Goal: Transaction & Acquisition: Purchase product/service

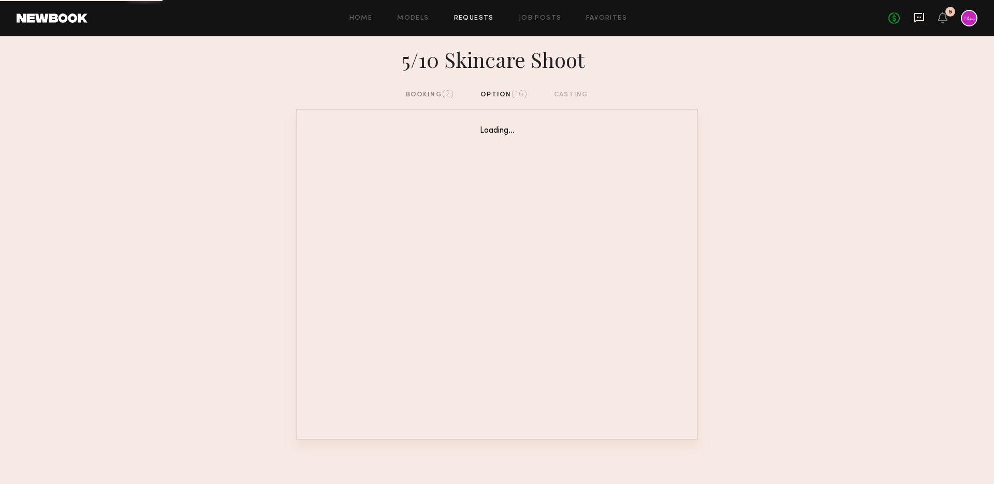
click at [920, 16] on icon at bounding box center [918, 17] width 11 height 11
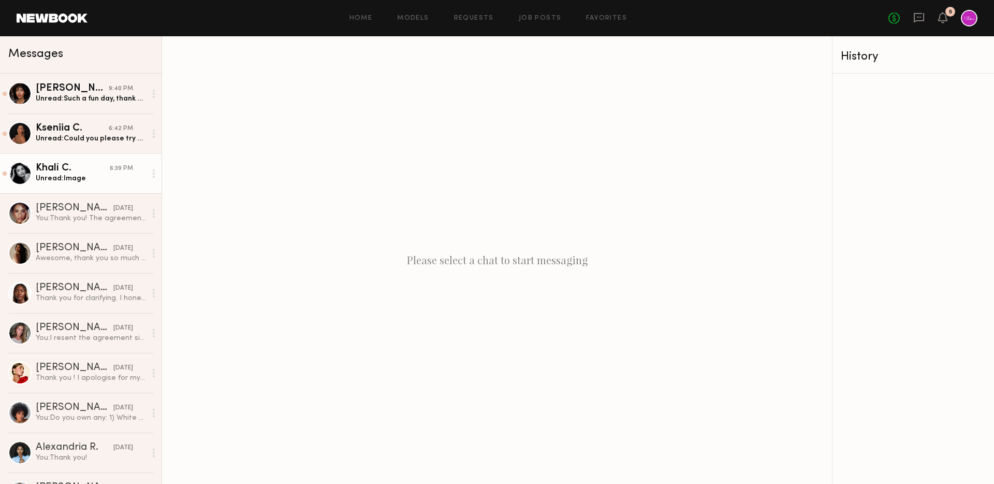
click at [85, 166] on div "Khalí C." at bounding box center [73, 168] width 74 height 10
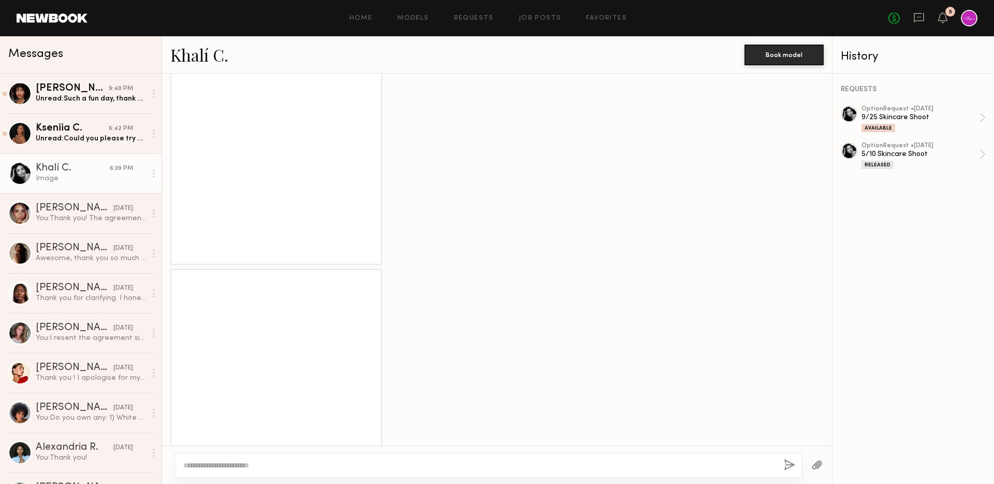
scroll to position [457, 0]
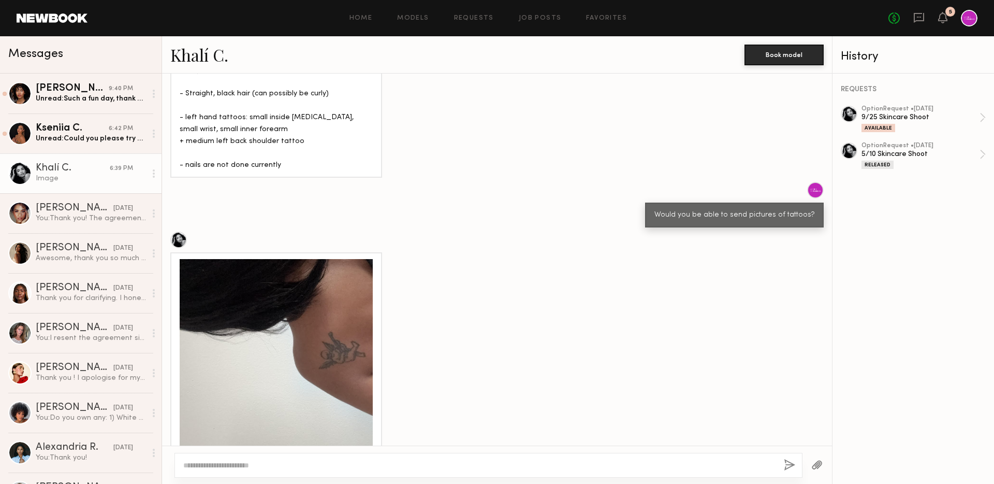
click at [309, 320] on div at bounding box center [276, 355] width 193 height 193
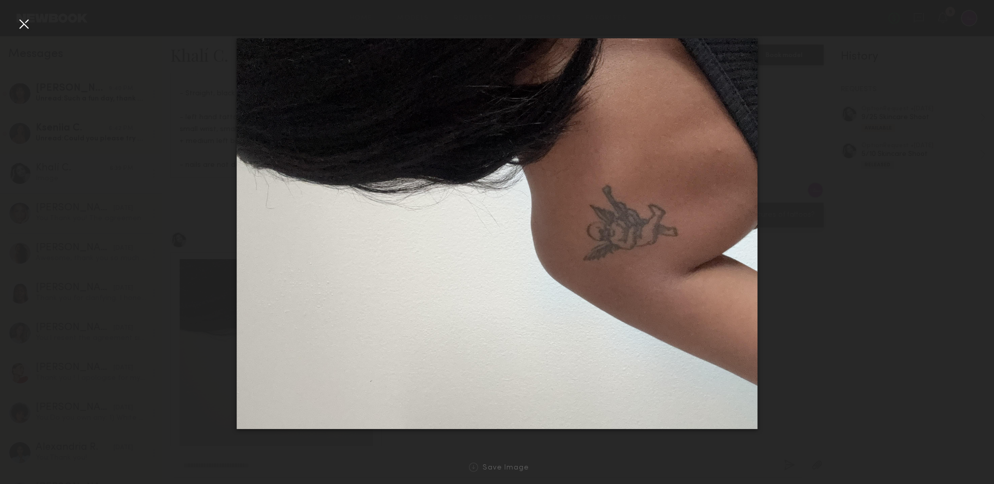
click at [22, 27] on div at bounding box center [24, 24] width 17 height 17
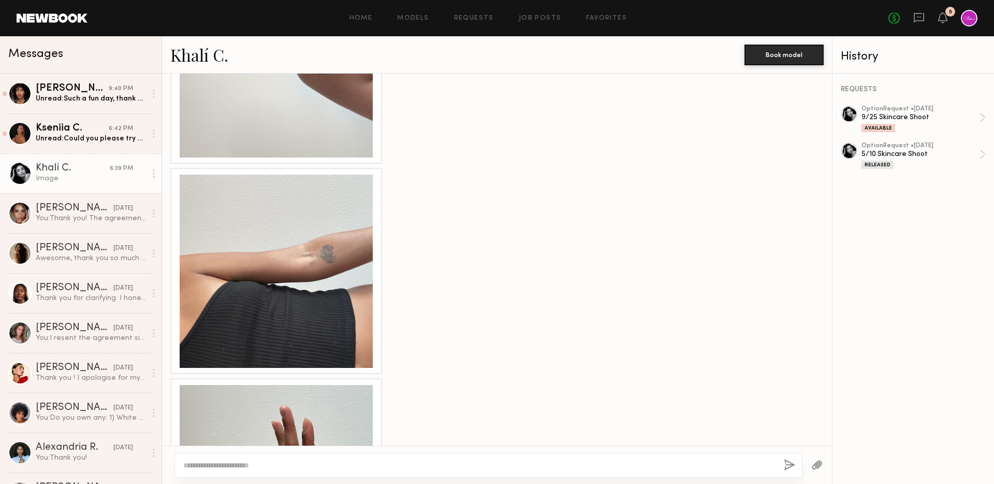
scroll to position [756, 0]
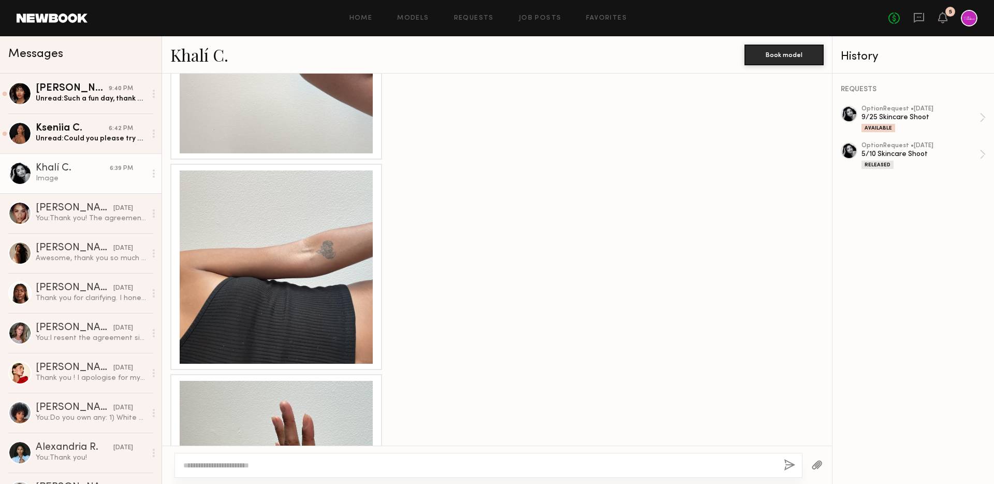
click at [294, 276] on div at bounding box center [276, 266] width 193 height 193
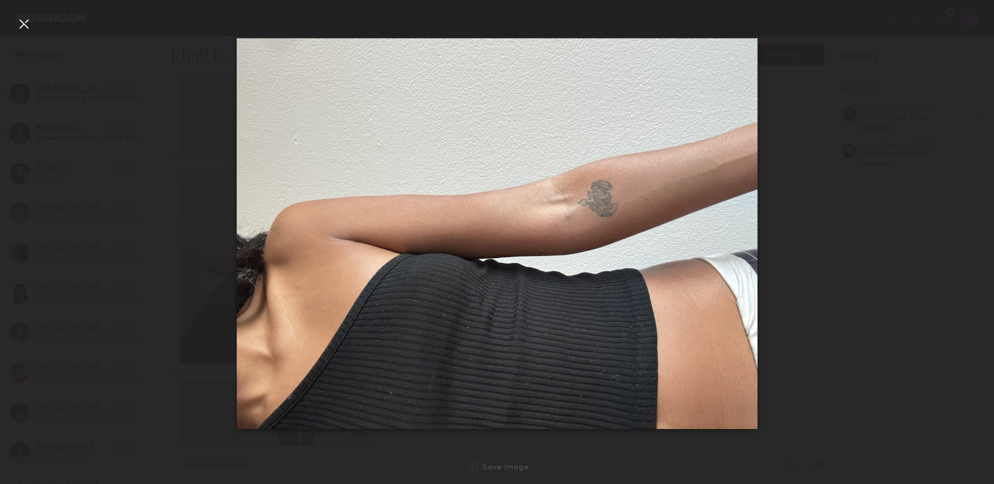
click at [18, 13] on nb-gallery-light "Save Image" at bounding box center [497, 242] width 994 height 484
click at [24, 23] on div at bounding box center [24, 24] width 17 height 17
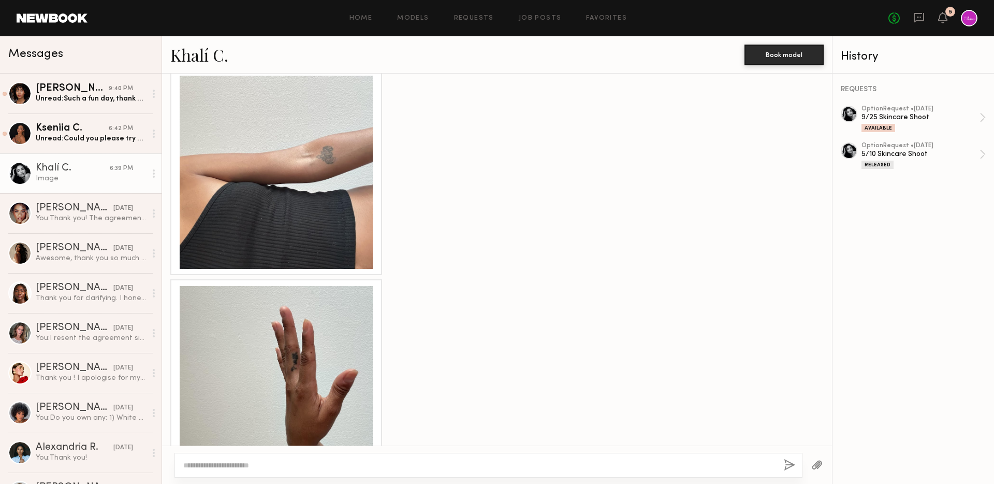
scroll to position [1014, 0]
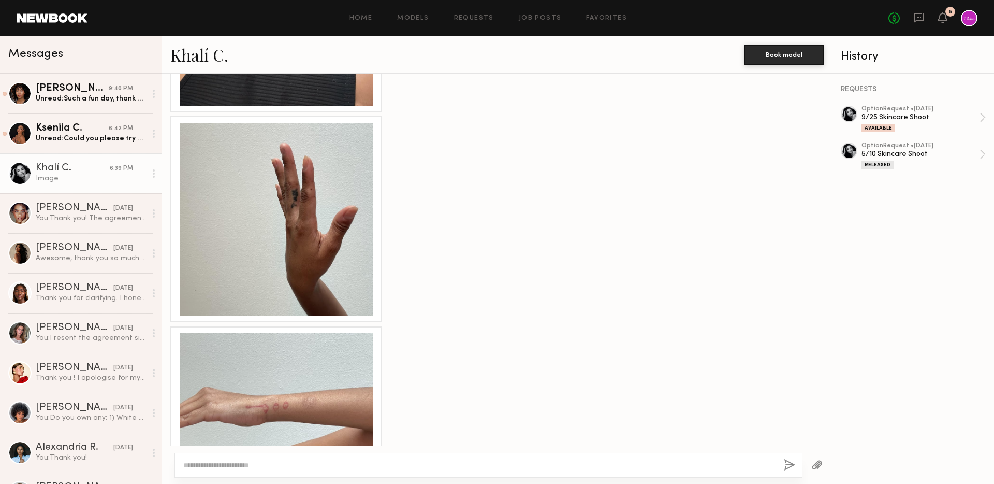
click at [308, 250] on div at bounding box center [276, 219] width 193 height 193
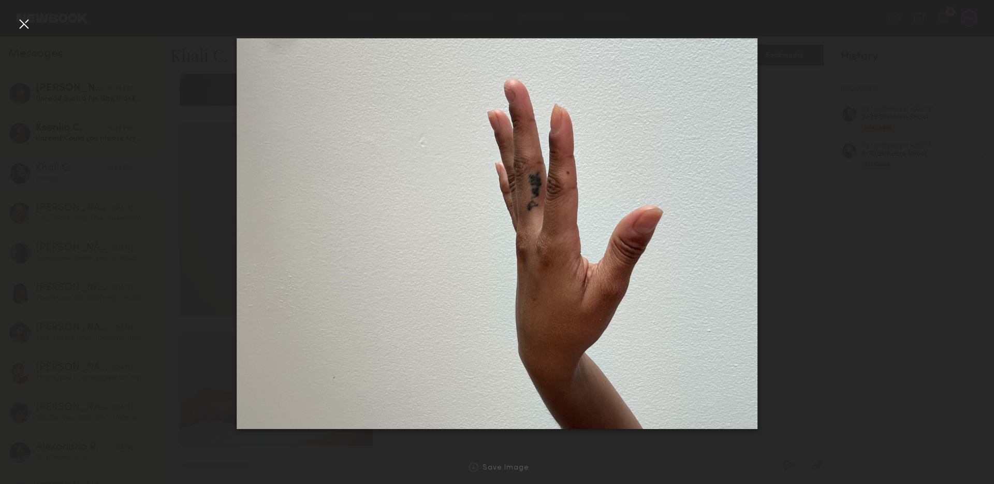
click at [27, 29] on div at bounding box center [24, 24] width 17 height 17
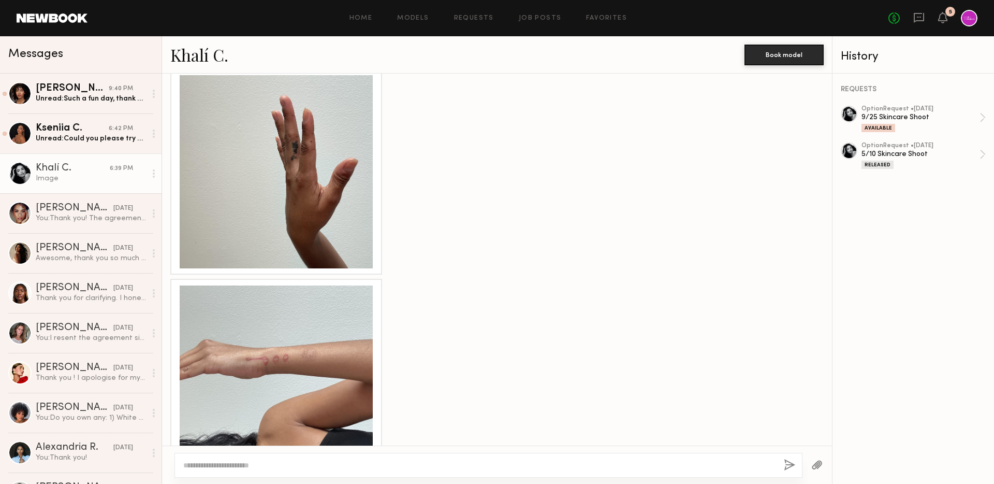
scroll to position [1108, 0]
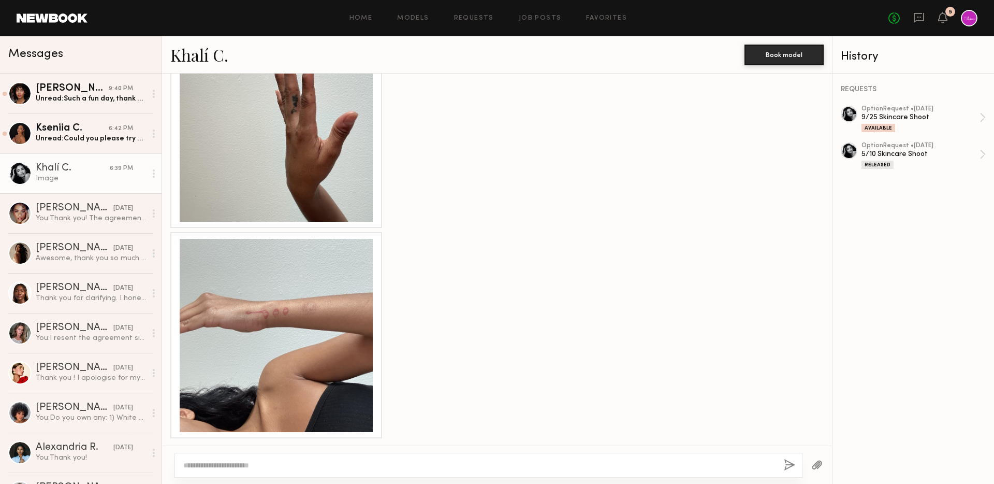
click at [272, 255] on div at bounding box center [276, 335] width 193 height 193
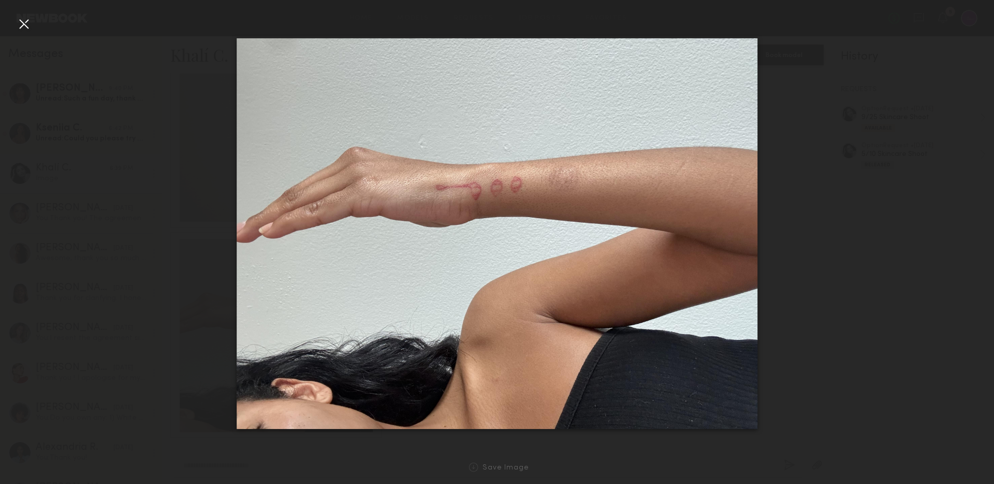
click at [21, 25] on div at bounding box center [24, 24] width 17 height 17
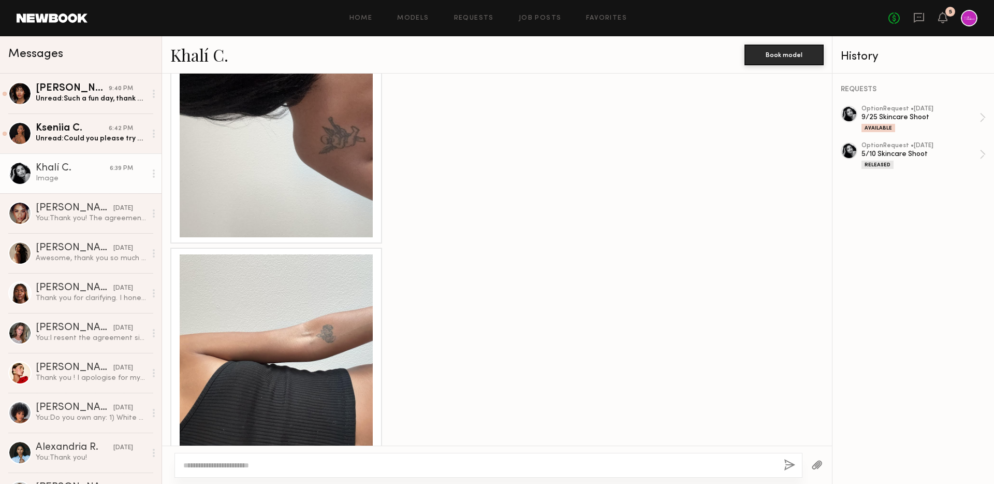
scroll to position [281, 0]
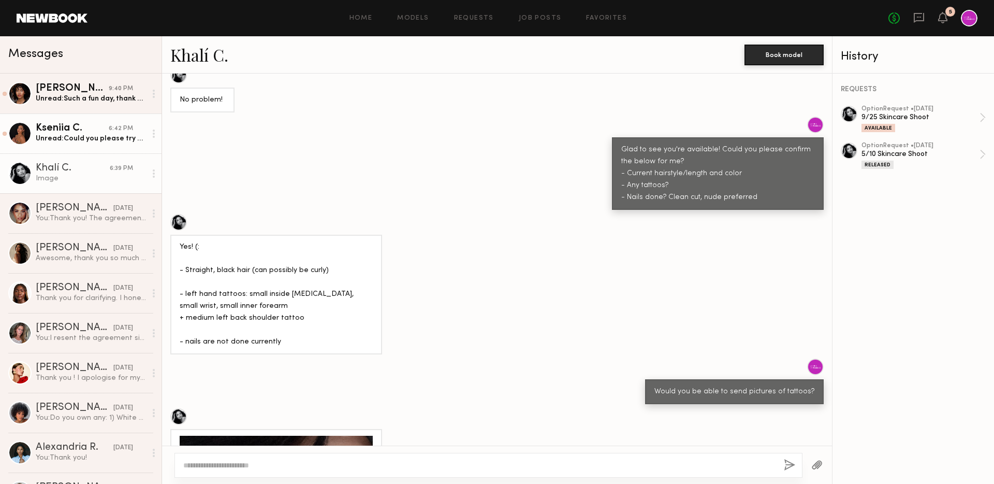
click at [101, 125] on div "Kseniia C." at bounding box center [72, 128] width 73 height 10
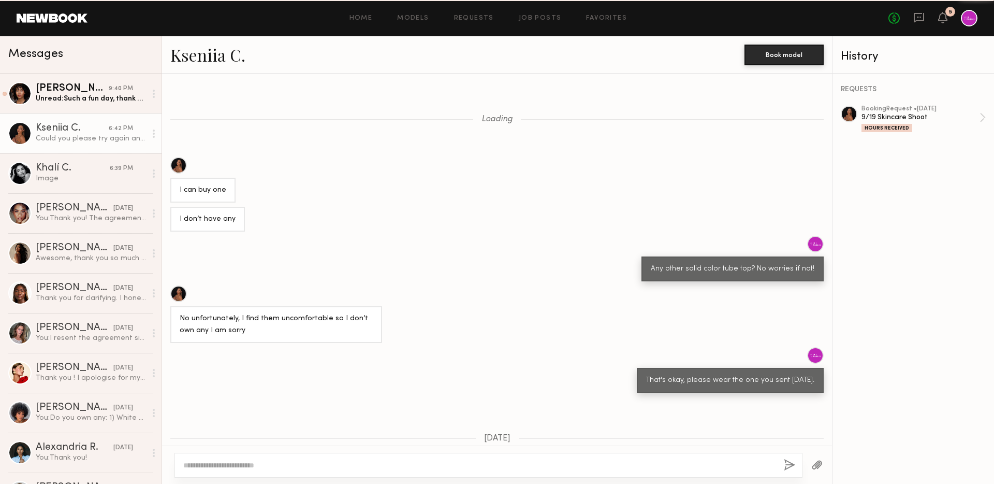
scroll to position [434, 0]
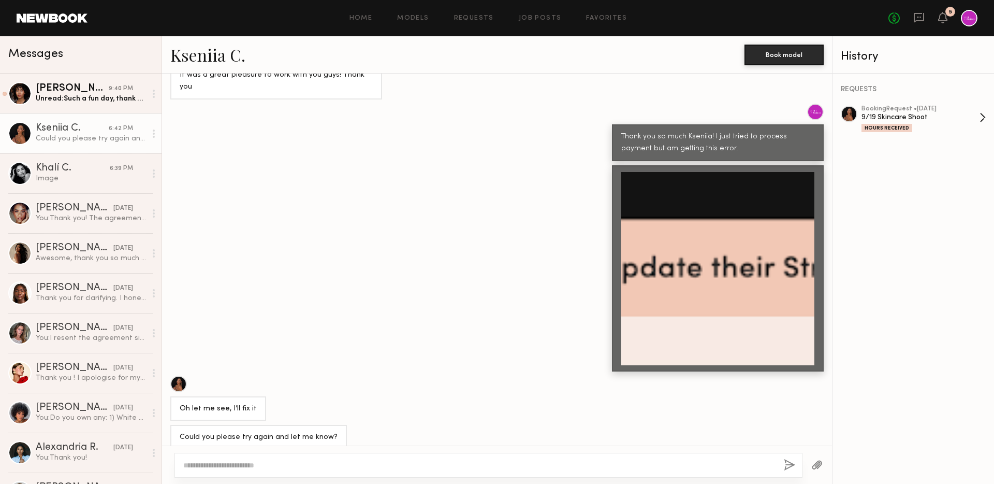
click at [912, 108] on div "booking Request • 09/15/2025" at bounding box center [921, 109] width 118 height 7
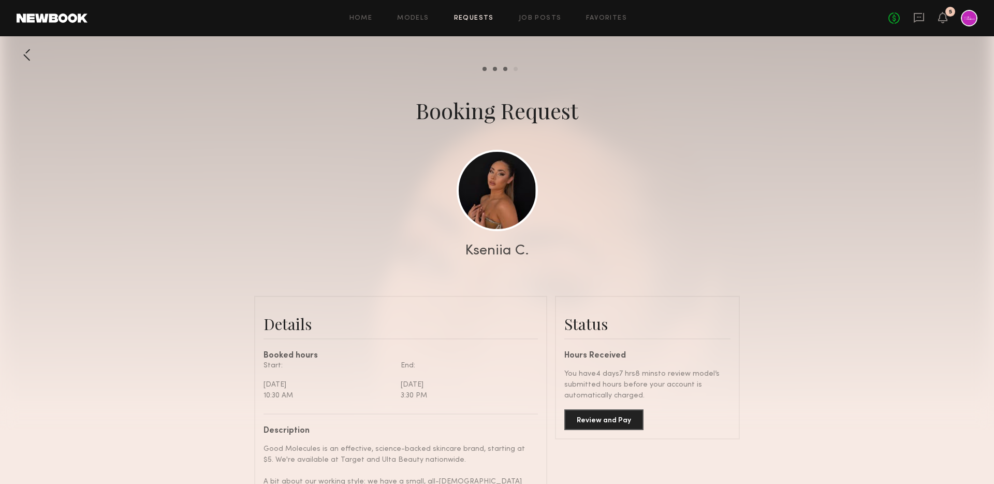
scroll to position [532, 0]
click at [626, 422] on button "Review and Pay" at bounding box center [603, 419] width 79 height 21
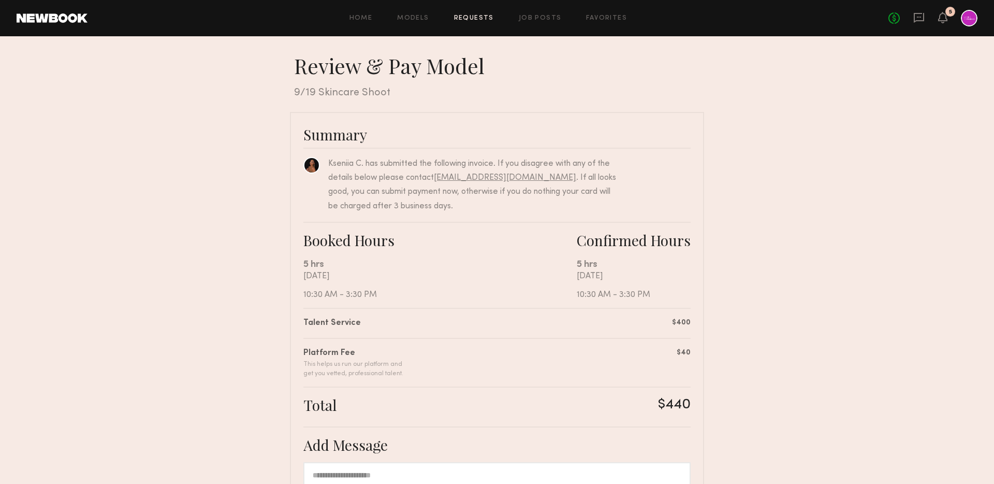
scroll to position [178, 0]
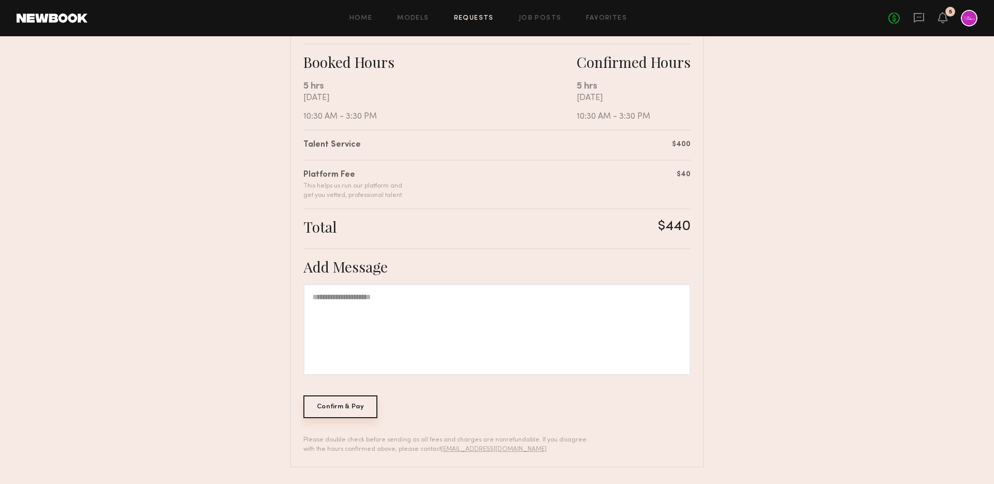
click at [337, 410] on div "Confirm & Pay" at bounding box center [340, 406] width 74 height 23
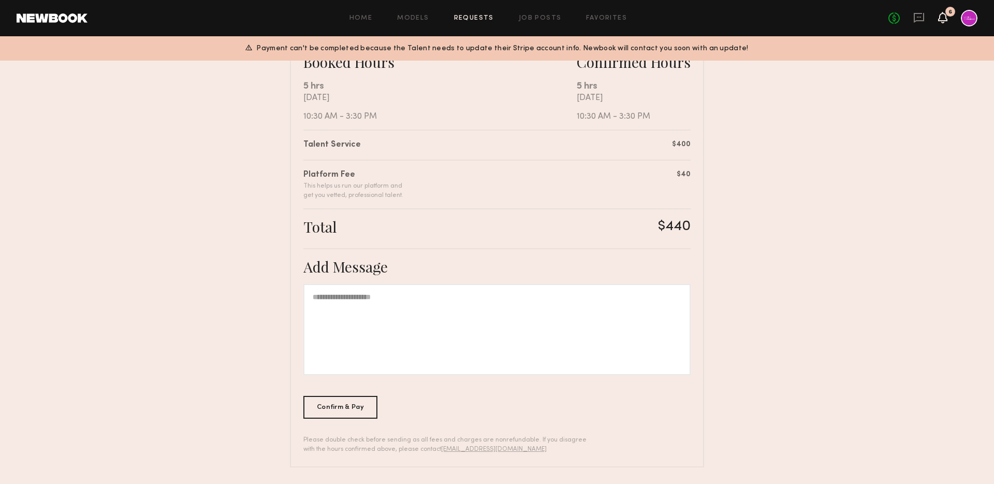
click at [939, 20] on icon at bounding box center [943, 16] width 8 height 7
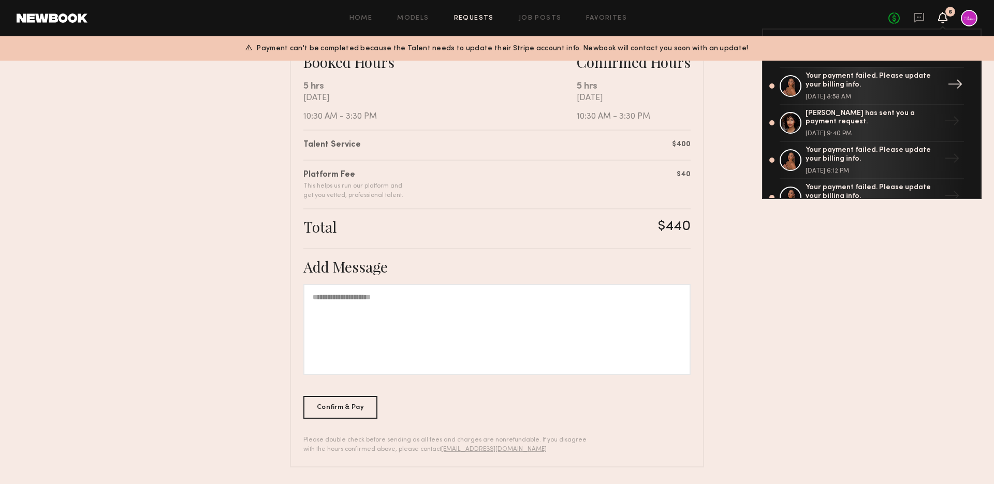
click at [914, 86] on div "Your payment failed. Please update your billing info." at bounding box center [873, 81] width 135 height 18
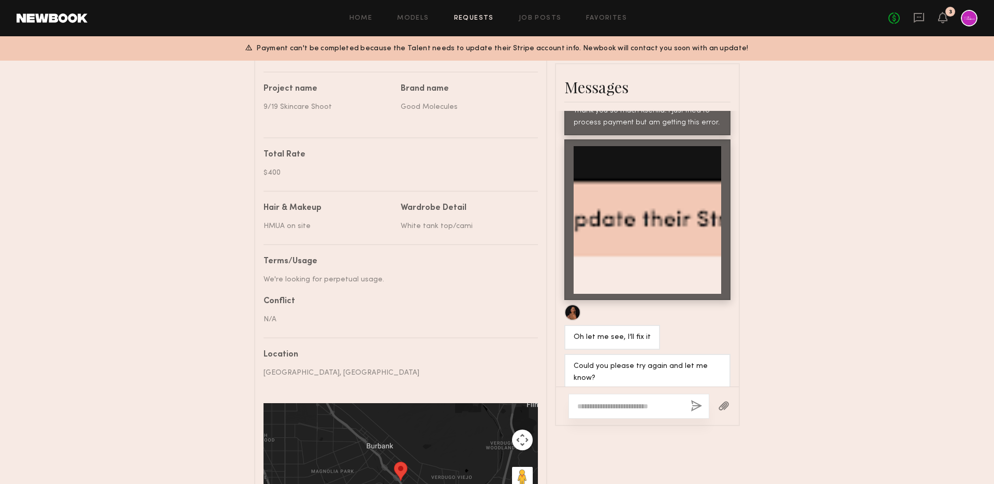
scroll to position [557, 0]
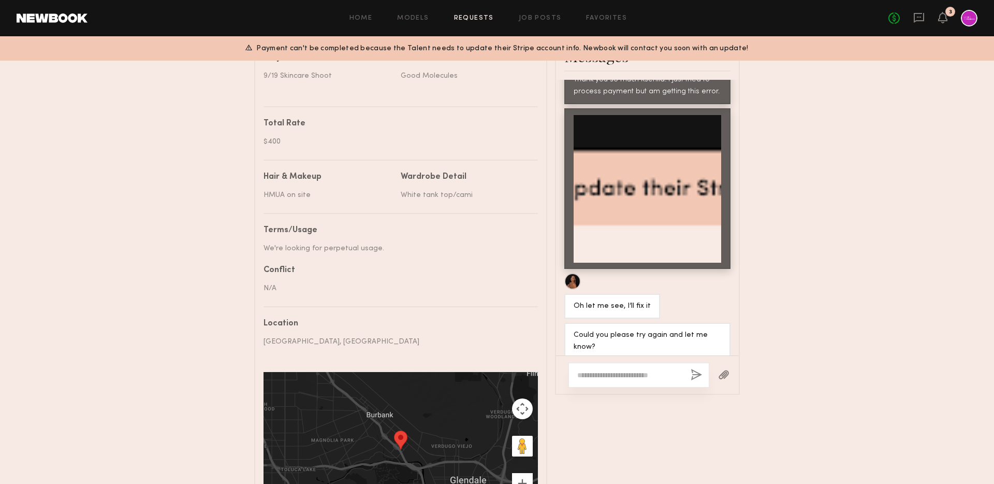
click at [974, 31] on header "Home Models Requests Job Posts Favorites Sign Out No fees up to $5,000 3" at bounding box center [497, 18] width 994 height 36
click at [970, 20] on div at bounding box center [969, 18] width 17 height 17
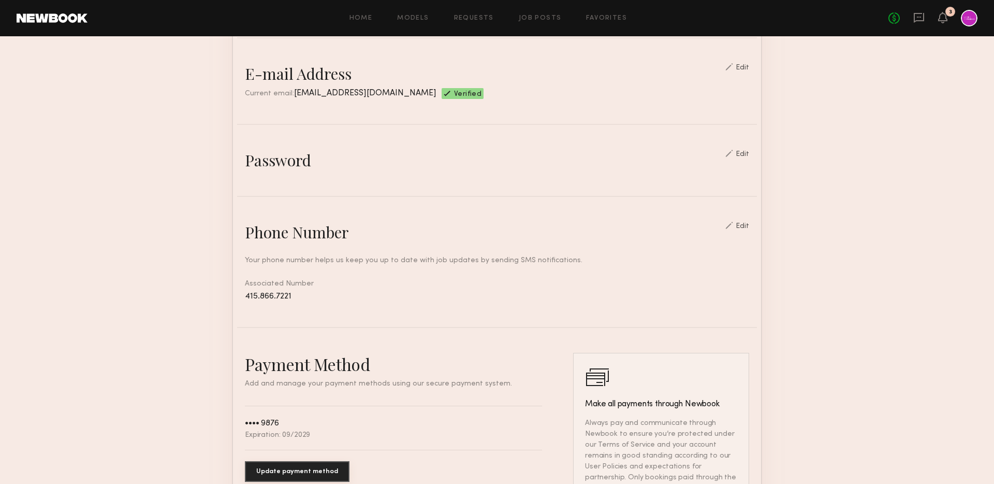
scroll to position [382, 0]
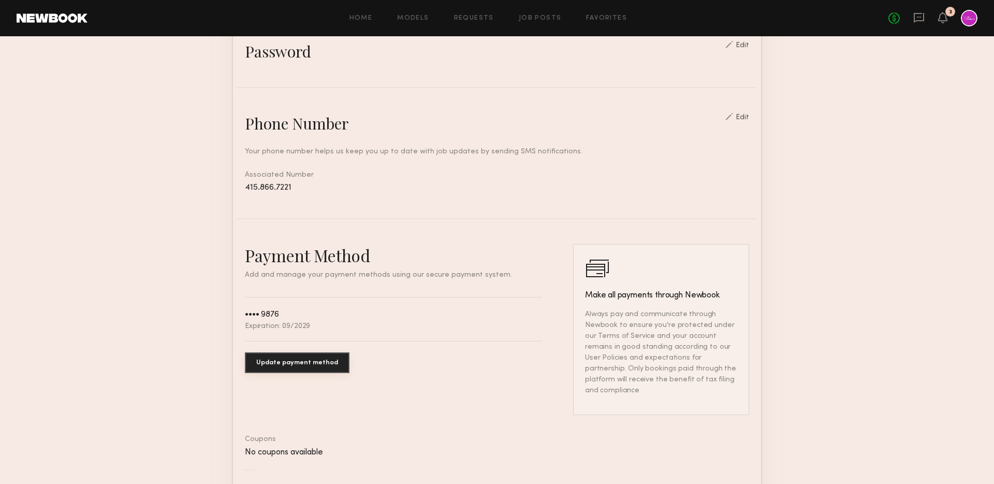
click at [276, 368] on button "Update payment method" at bounding box center [297, 362] width 105 height 21
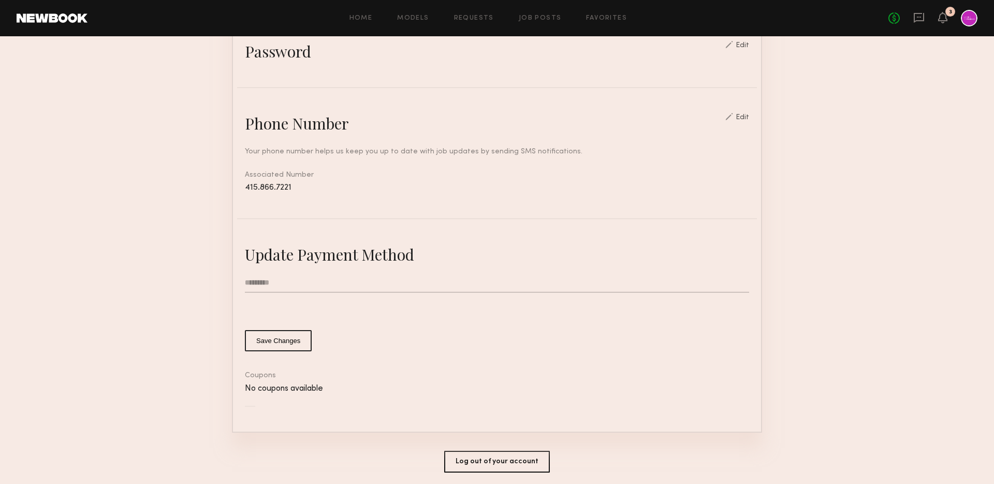
click at [285, 288] on input "text" at bounding box center [497, 283] width 504 height 20
click at [284, 281] on input "text" at bounding box center [497, 283] width 504 height 20
click at [287, 273] on input "text" at bounding box center [497, 283] width 504 height 20
click at [304, 287] on input "text" at bounding box center [497, 283] width 504 height 20
paste input "**********"
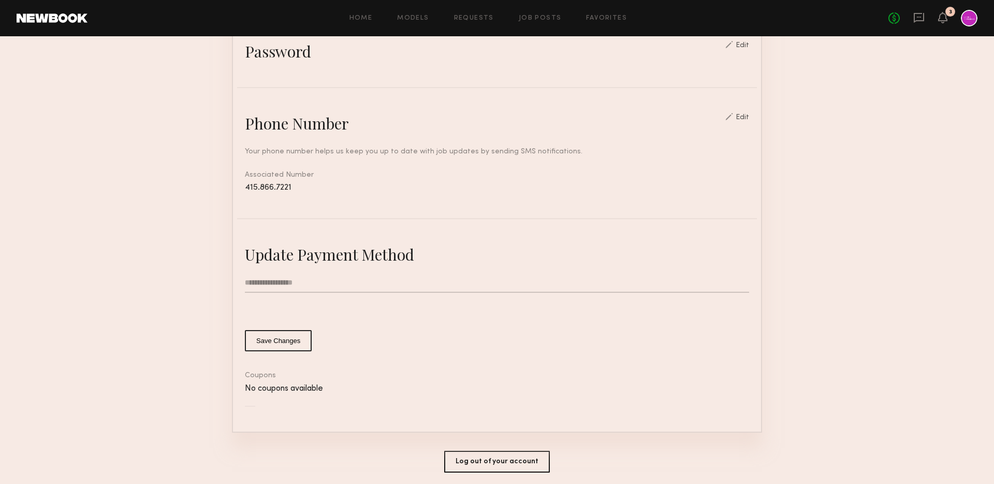
type input "**********"
click at [283, 337] on button "Save Changes" at bounding box center [278, 340] width 67 height 21
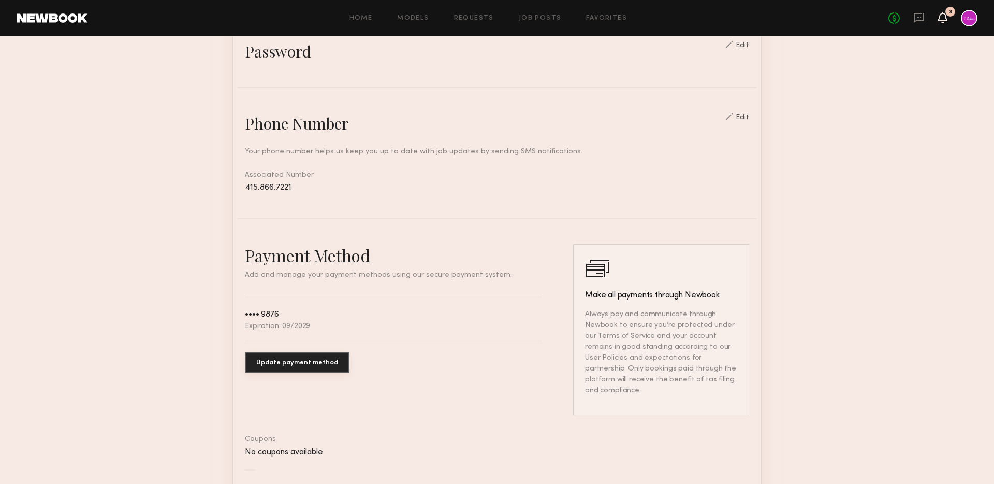
click at [941, 19] on icon at bounding box center [943, 16] width 8 height 7
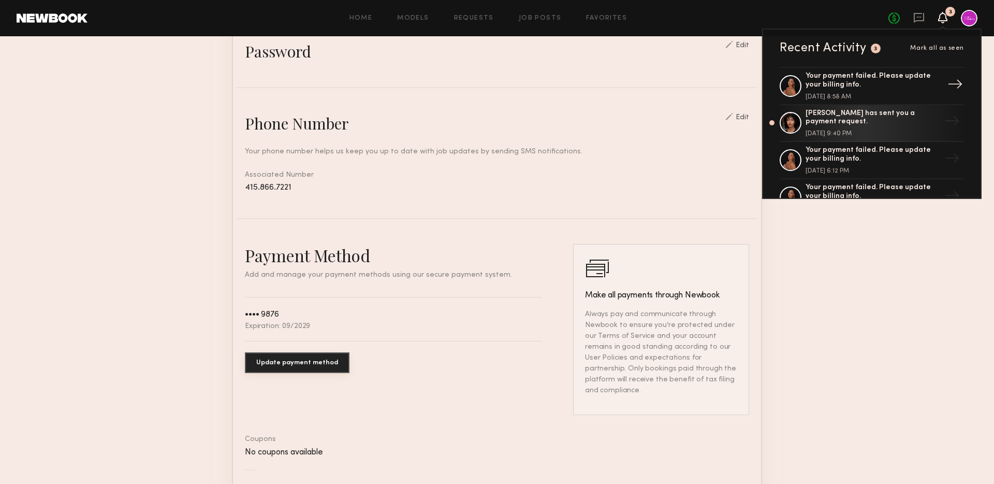
click at [871, 89] on div "Your payment failed. Please update your billing info." at bounding box center [873, 81] width 135 height 18
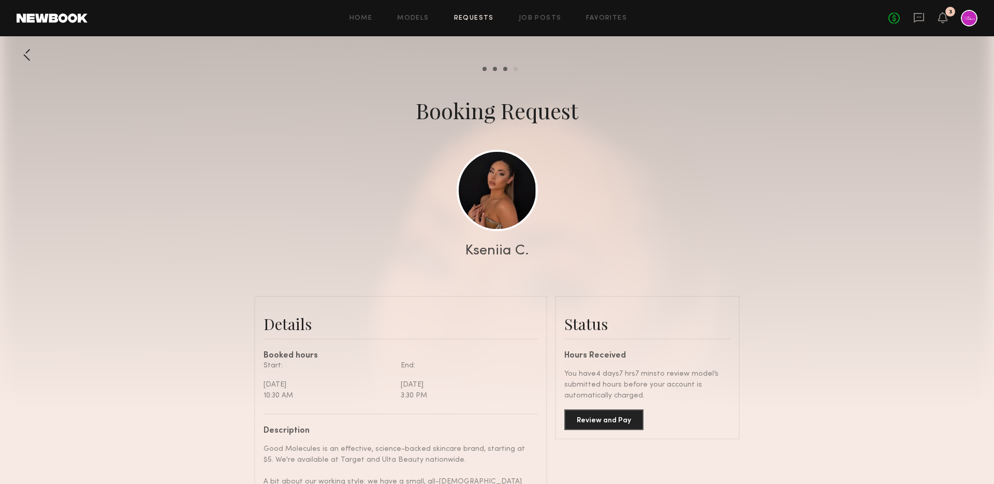
scroll to position [532, 0]
click at [618, 427] on button "Review and Pay" at bounding box center [603, 419] width 79 height 21
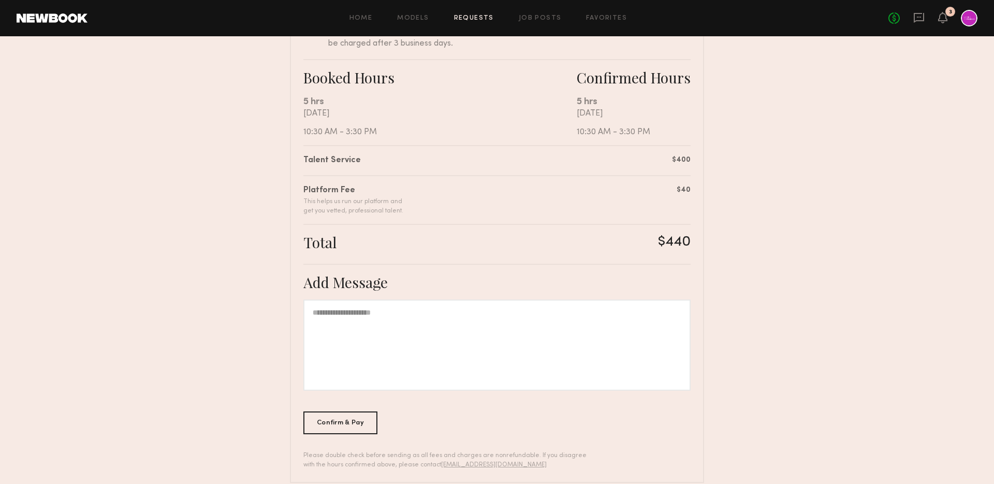
scroll to position [178, 0]
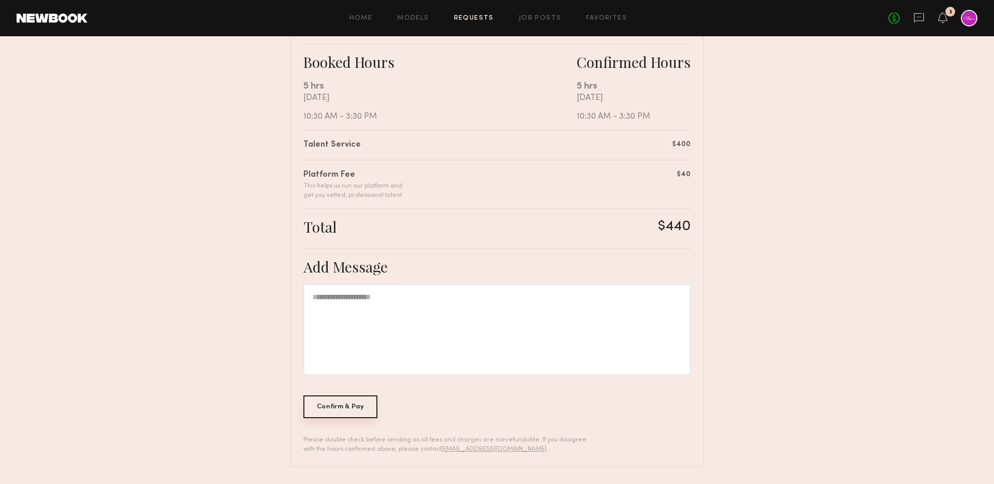
click at [342, 405] on div "Confirm & Pay" at bounding box center [340, 406] width 74 height 23
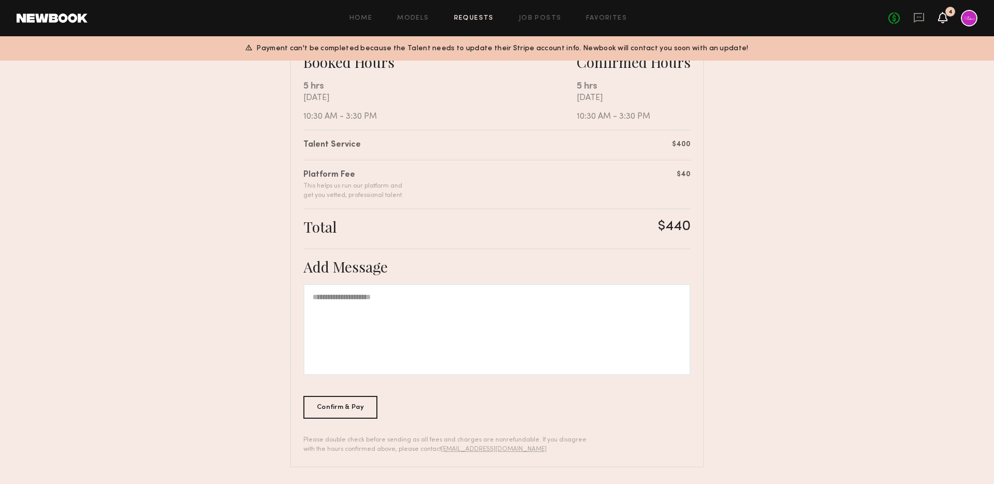
click at [947, 21] on icon at bounding box center [943, 16] width 8 height 7
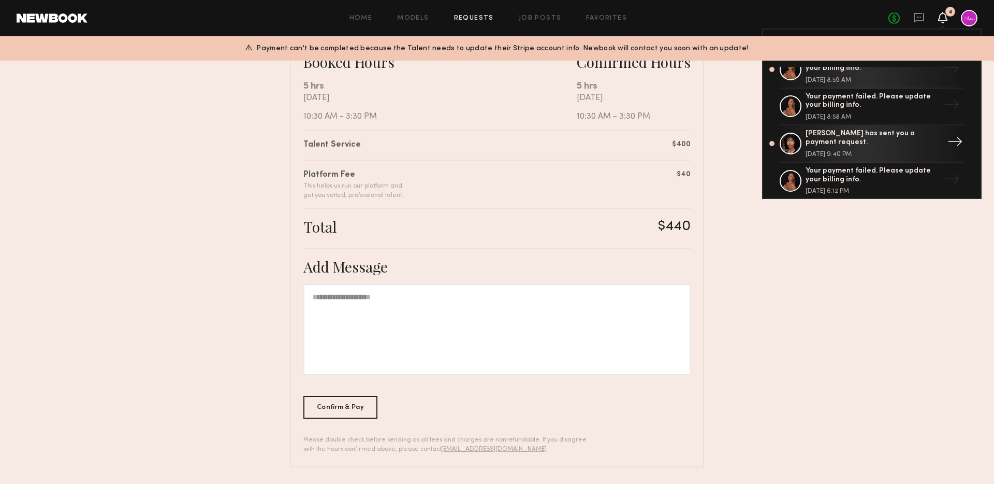
scroll to position [18, 0]
click at [861, 135] on div "Elise J. has sent you a payment request." at bounding box center [873, 137] width 135 height 18
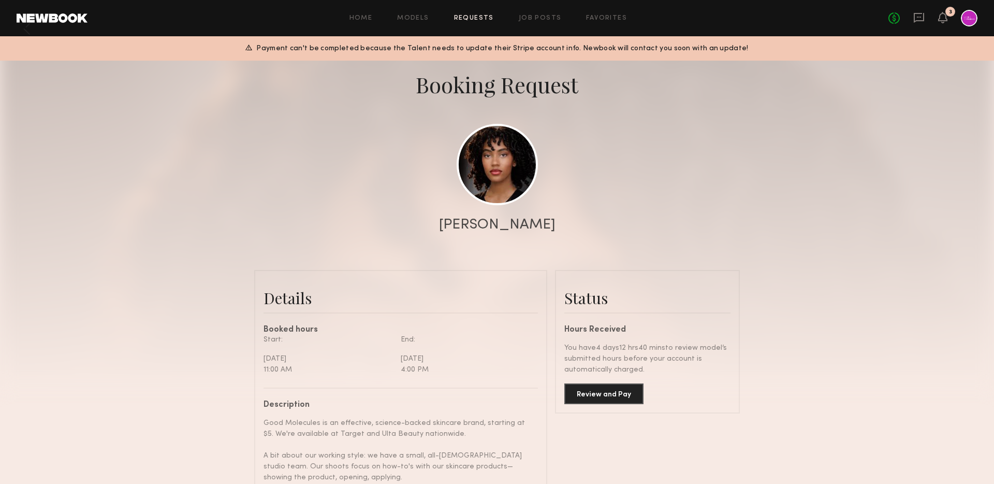
scroll to position [34, 0]
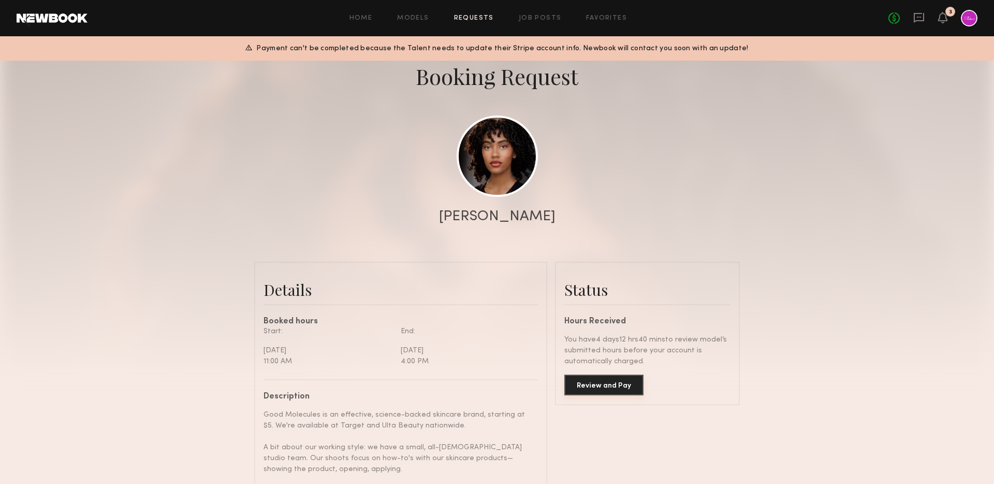
click at [598, 382] on button "Review and Pay" at bounding box center [603, 384] width 79 height 21
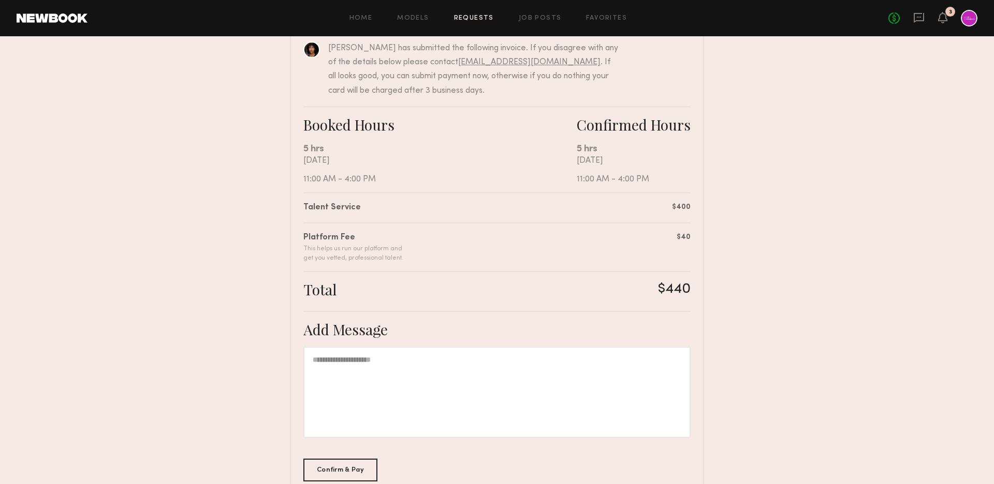
scroll to position [178, 0]
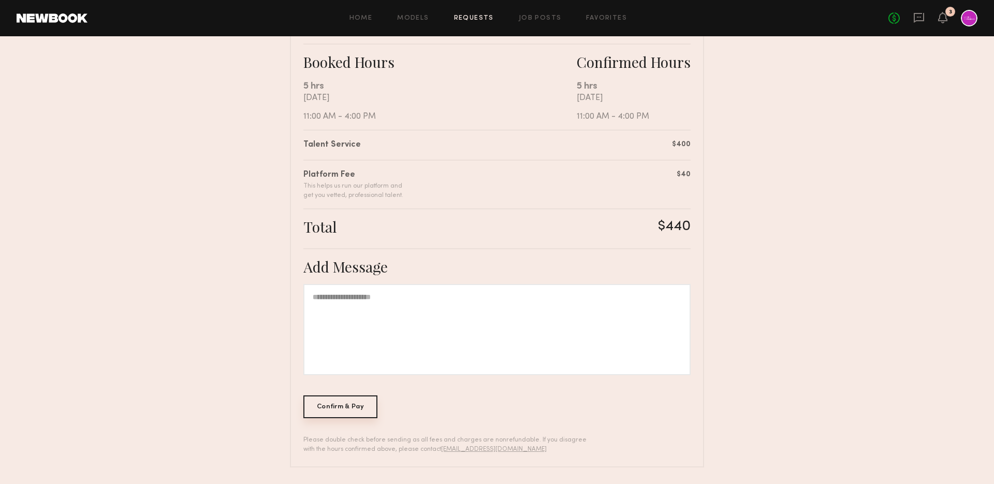
click at [331, 409] on div "Confirm & Pay" at bounding box center [340, 406] width 74 height 23
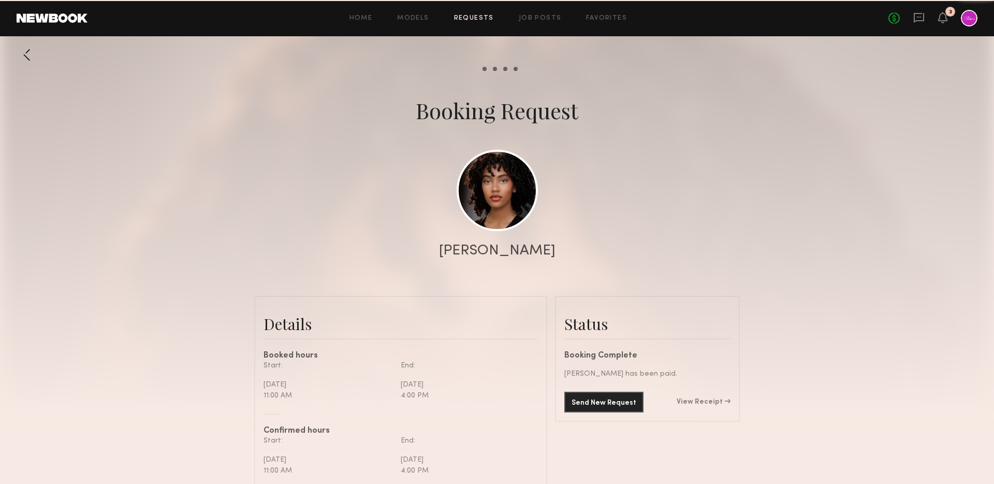
scroll to position [771, 0]
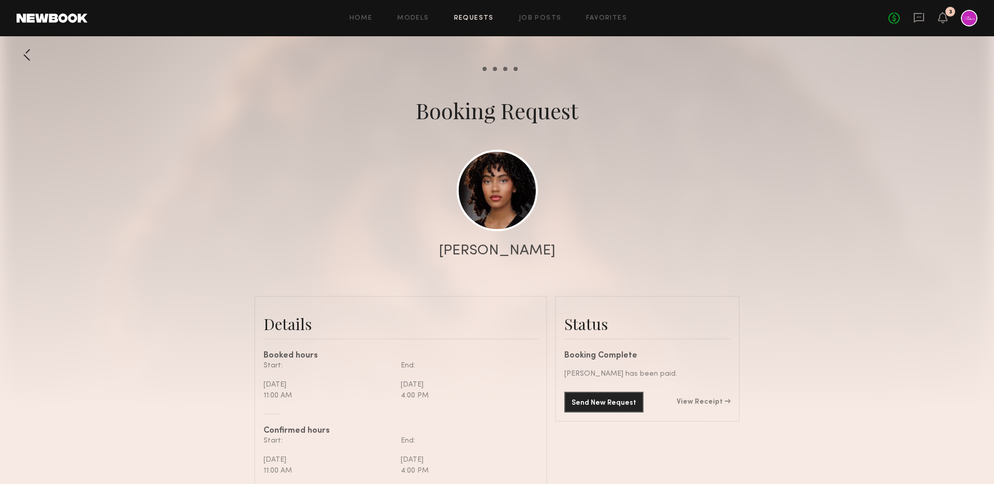
click at [912, 18] on div "No fees up to $5,000 3" at bounding box center [933, 18] width 89 height 17
click at [919, 22] on icon at bounding box center [918, 17] width 11 height 11
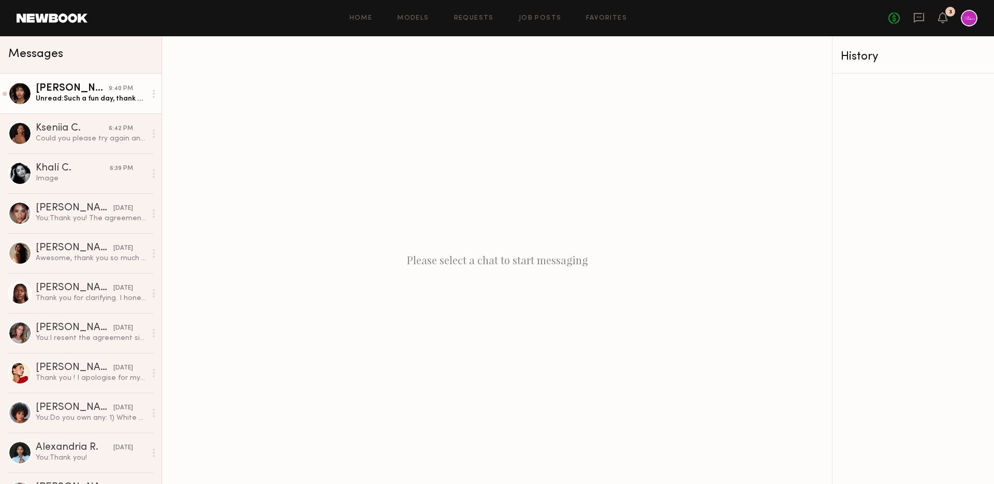
click at [86, 98] on div "Unread: Such a fun day, thank you!" at bounding box center [91, 99] width 110 height 10
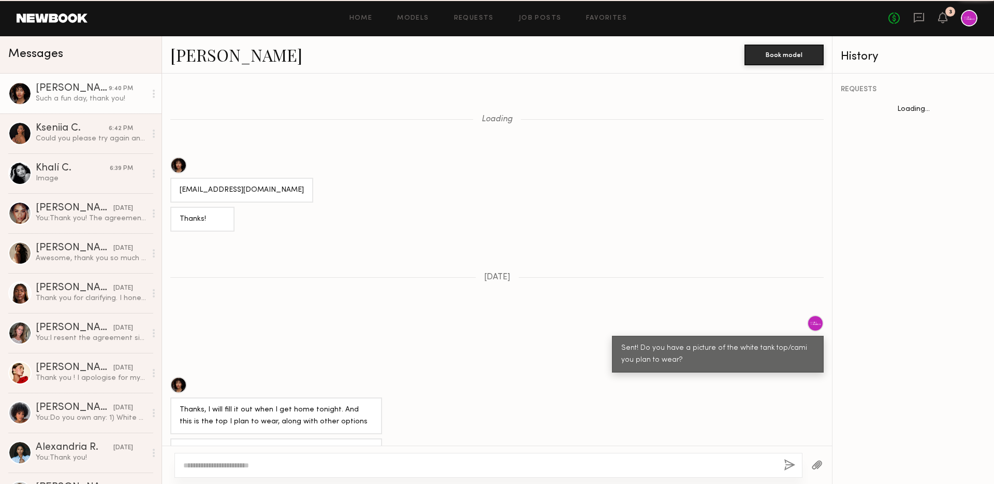
scroll to position [606, 0]
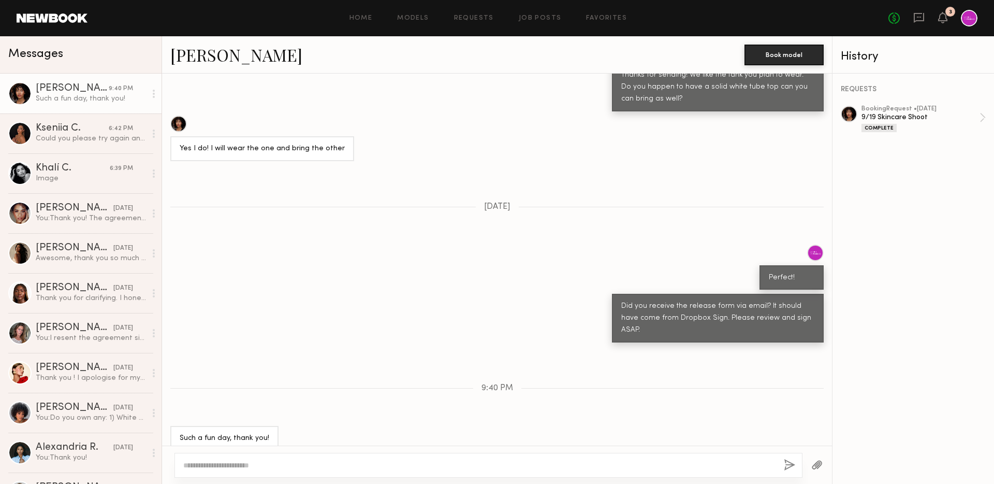
click at [254, 459] on div at bounding box center [489, 465] width 628 height 25
click at [265, 461] on textarea at bounding box center [479, 465] width 592 height 10
click at [507, 463] on textarea "**********" at bounding box center [479, 454] width 592 height 31
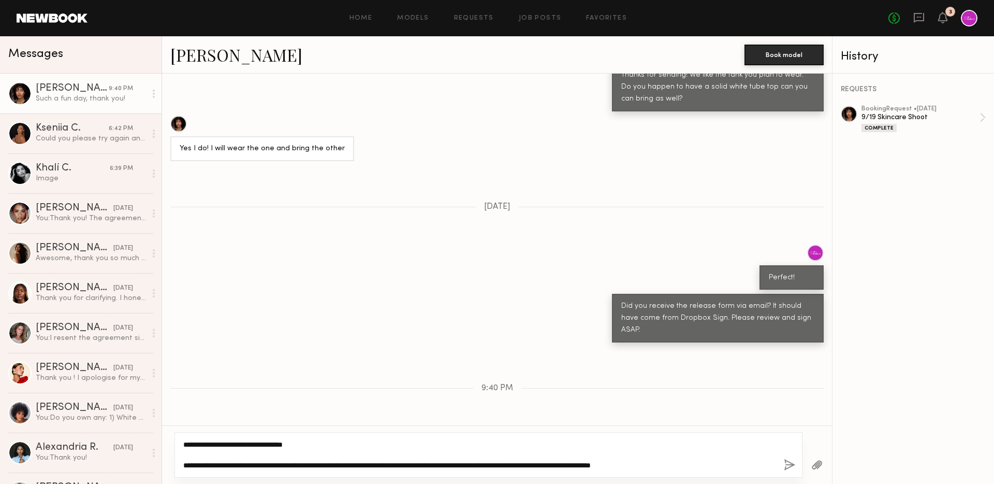
type textarea "**********"
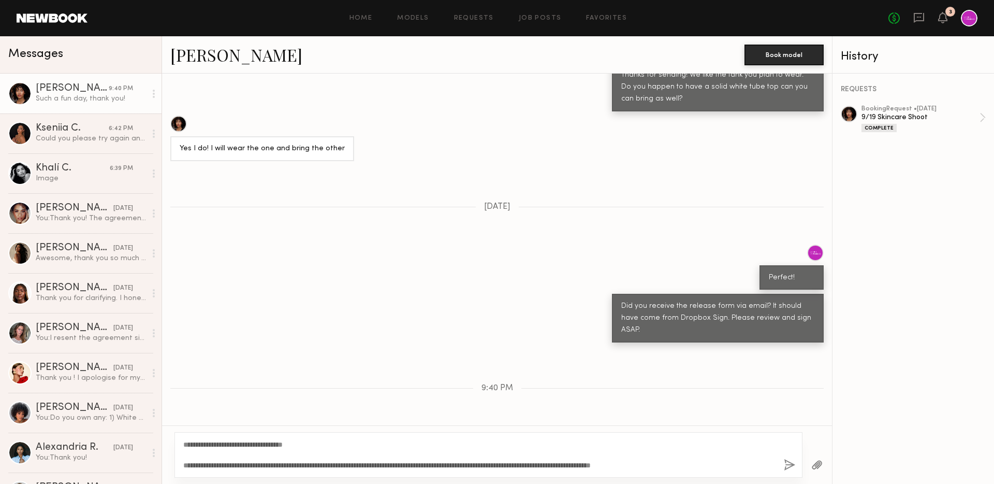
click at [783, 464] on div "**********" at bounding box center [489, 455] width 628 height 46
click at [792, 464] on button "button" at bounding box center [789, 465] width 11 height 13
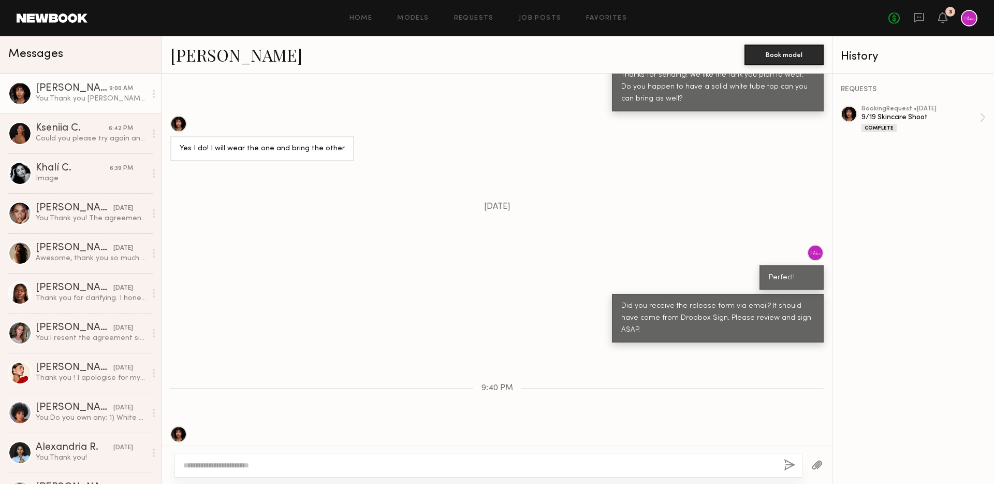
scroll to position [861, 0]
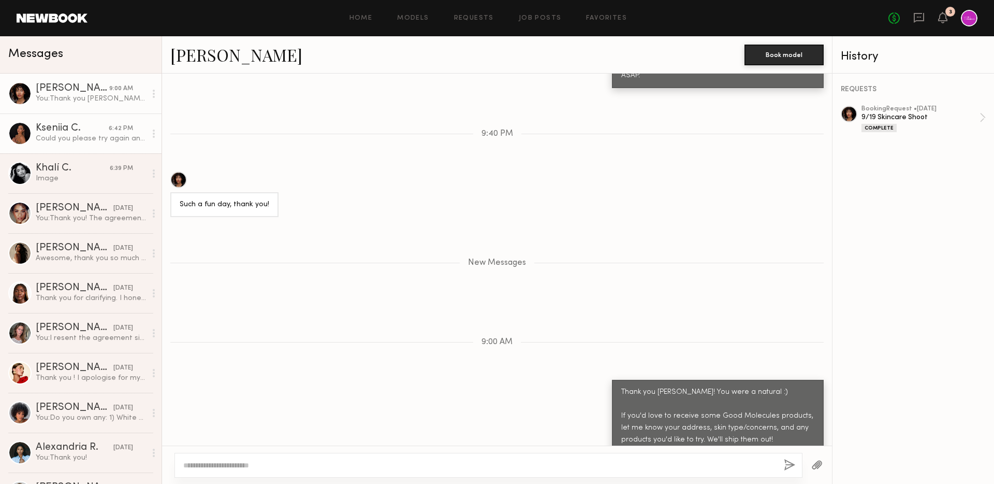
click at [74, 127] on div "Kseniia C." at bounding box center [72, 128] width 73 height 10
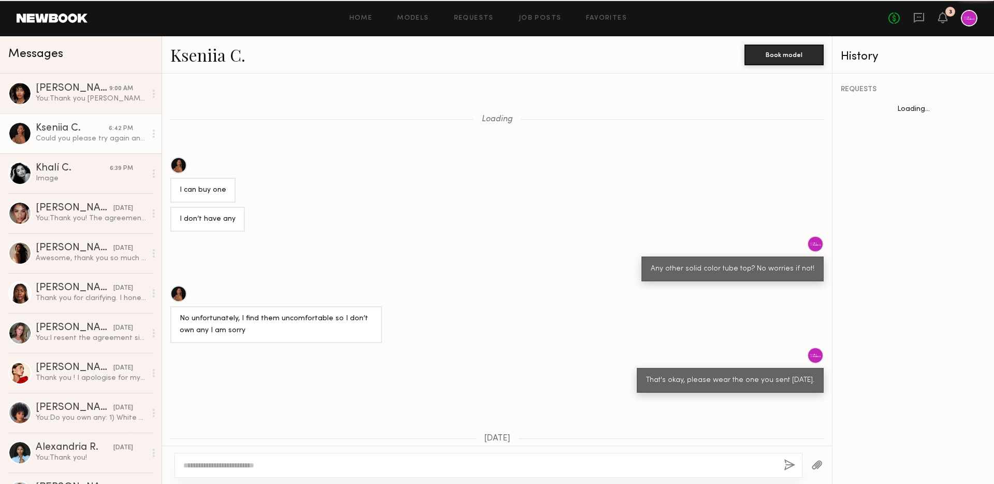
scroll to position [434, 0]
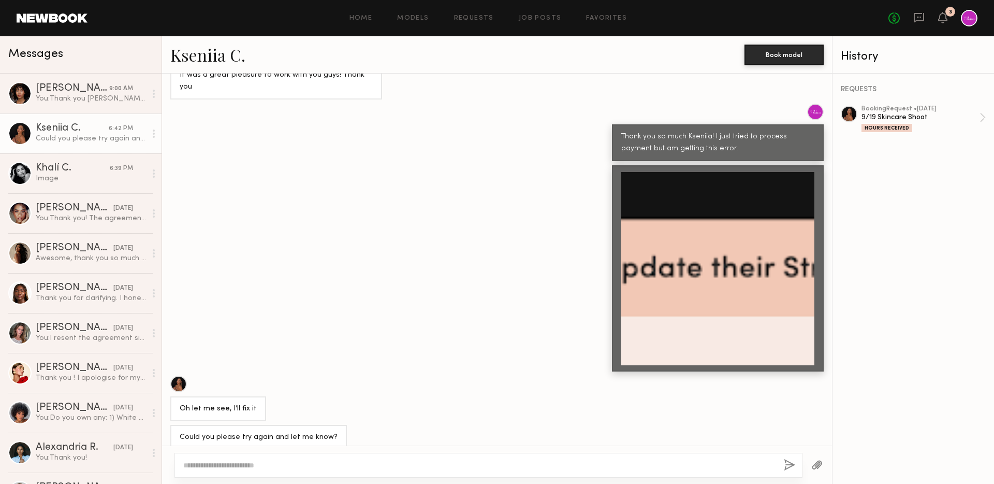
click at [330, 460] on textarea at bounding box center [479, 465] width 592 height 10
drag, startPoint x: 277, startPoint y: 465, endPoint x: 444, endPoint y: 462, distance: 166.8
click at [444, 462] on textarea "**********" at bounding box center [479, 465] width 592 height 10
type textarea "**********"
click at [792, 461] on button "button" at bounding box center [789, 465] width 11 height 13
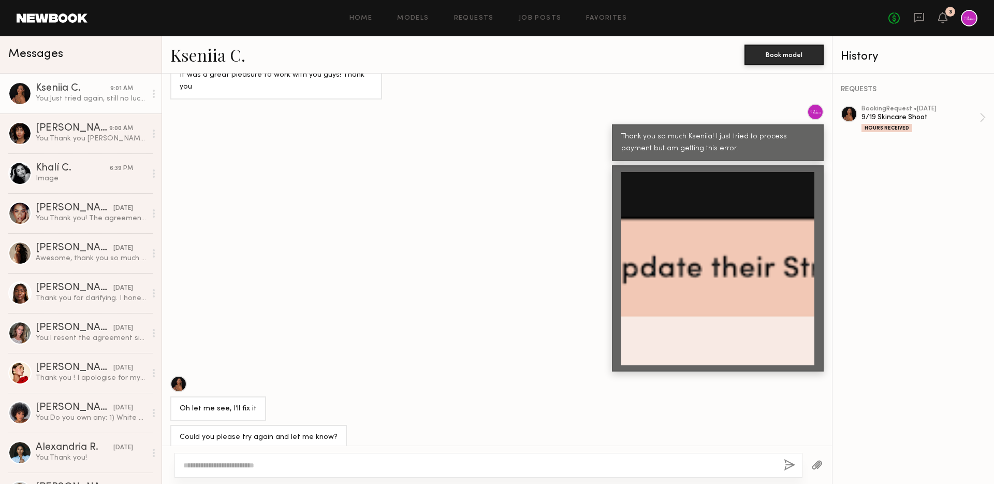
scroll to position [620, 0]
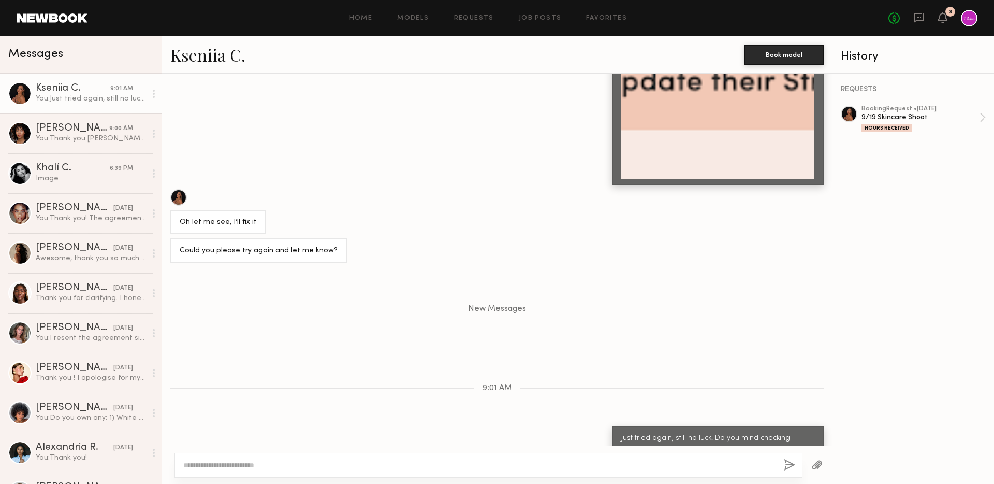
click at [389, 470] on div at bounding box center [489, 465] width 628 height 25
click at [373, 462] on textarea at bounding box center [479, 465] width 592 height 10
type textarea "**********"
click at [944, 17] on icon at bounding box center [943, 16] width 8 height 7
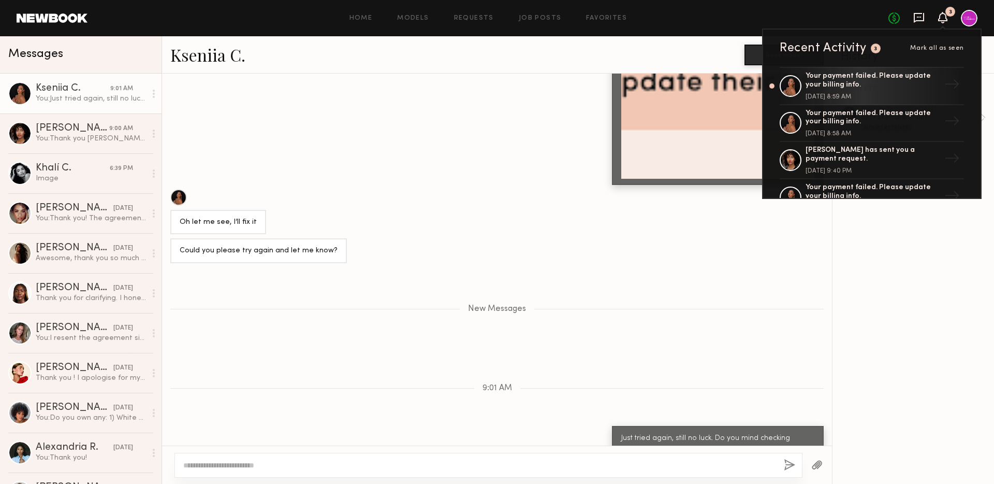
click at [918, 18] on icon at bounding box center [919, 17] width 4 height 1
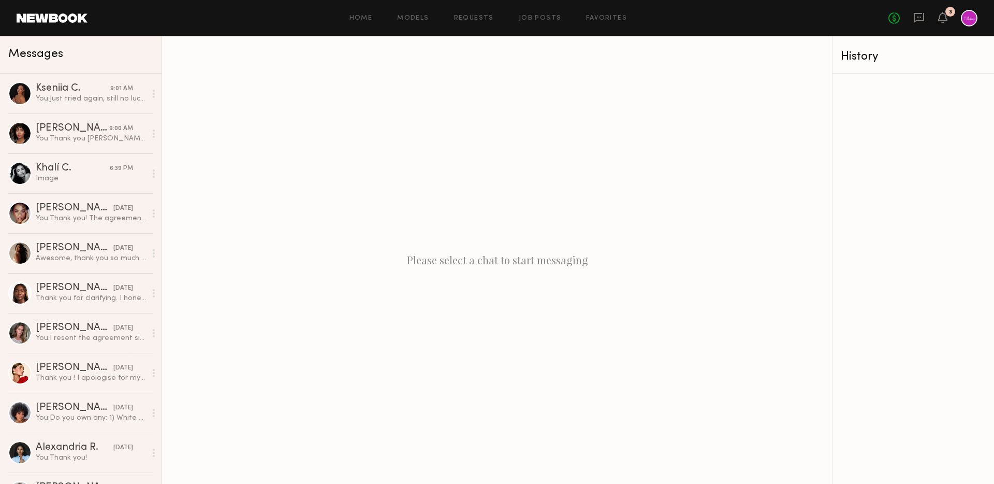
click at [668, 243] on div "Please select a chat to start messaging" at bounding box center [497, 259] width 670 height 447
click at [71, 128] on div "Elise J." at bounding box center [73, 128] width 74 height 10
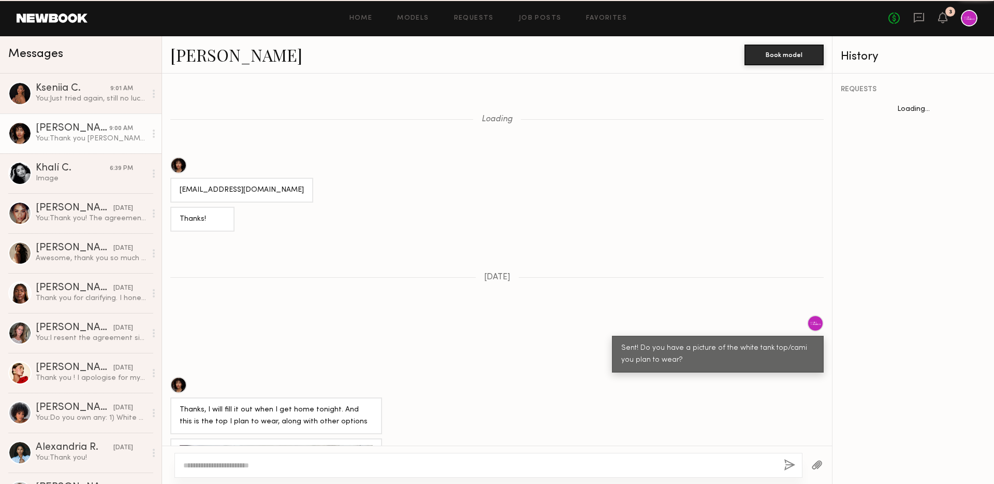
scroll to position [782, 0]
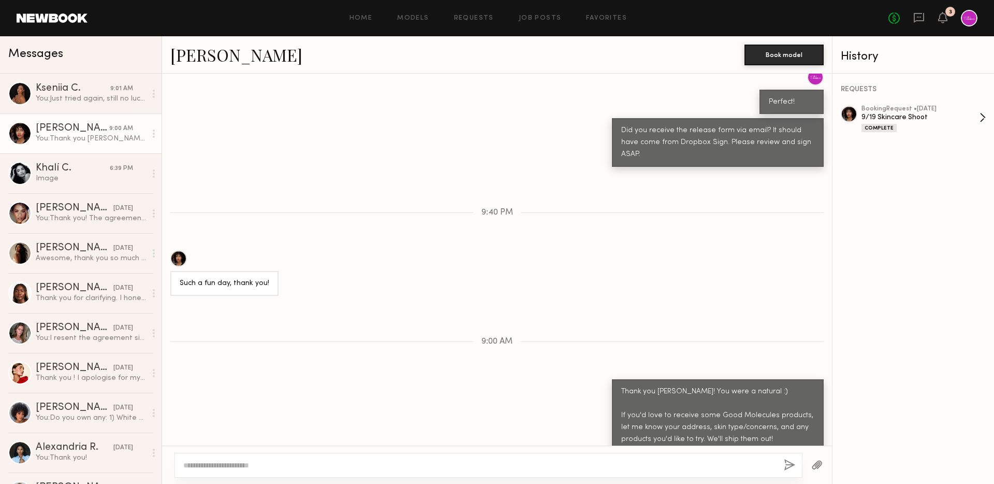
click at [919, 119] on div "9/19 Skincare Shoot" at bounding box center [921, 117] width 118 height 10
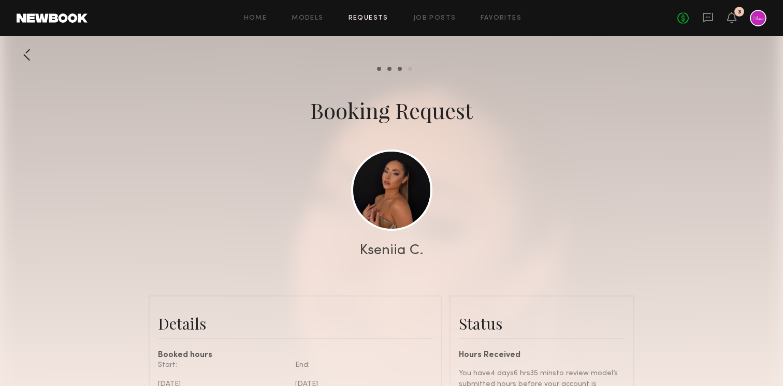
scroll to position [3112, 0]
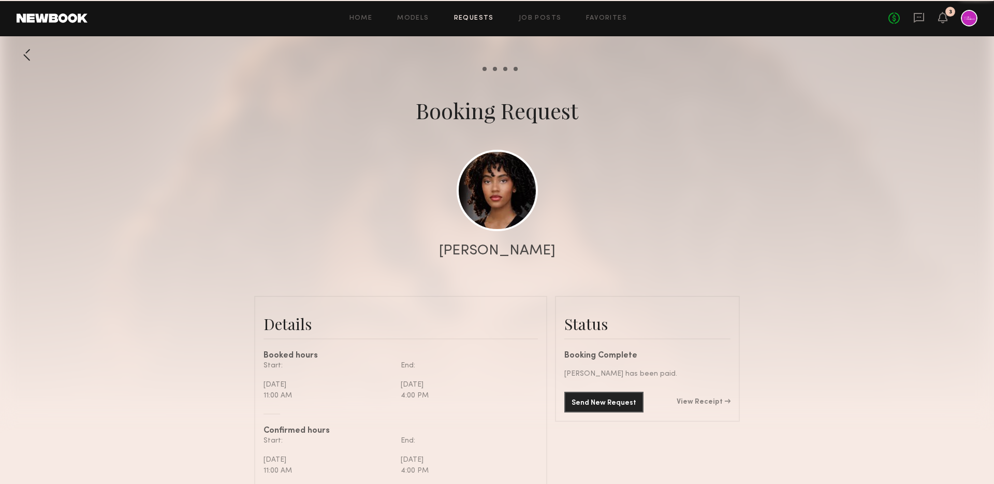
scroll to position [2657, 0]
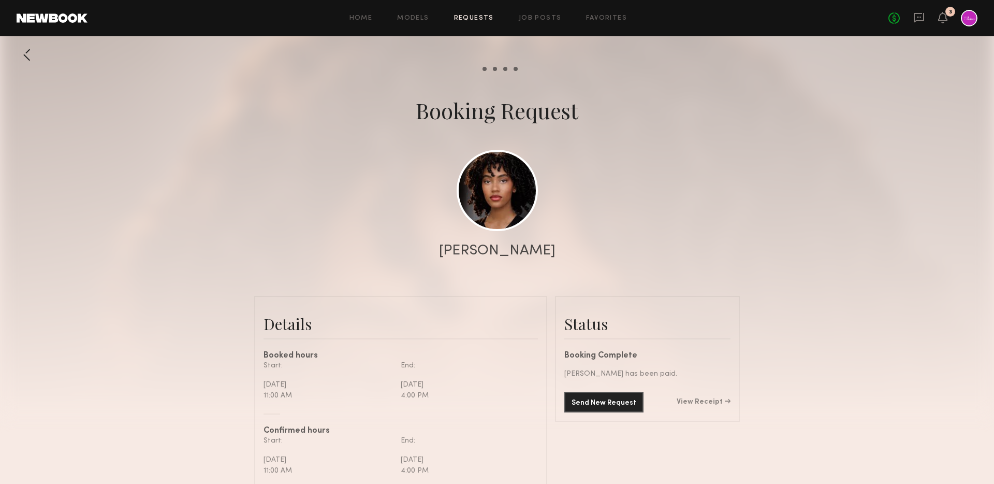
click at [703, 397] on div "Send New Request View Receipt" at bounding box center [647, 401] width 166 height 21
click at [713, 400] on link "View Receipt" at bounding box center [704, 401] width 54 height 7
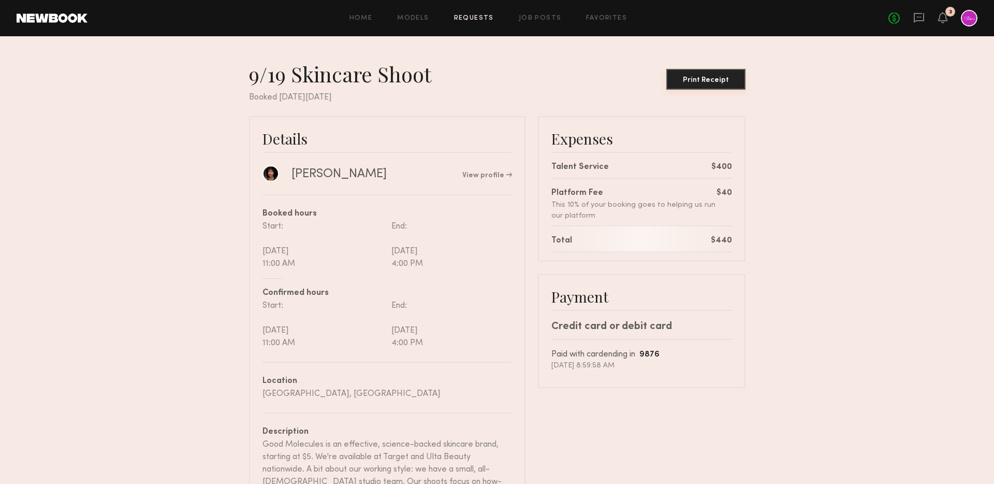
click at [698, 82] on div "Print Receipt" at bounding box center [706, 80] width 71 height 7
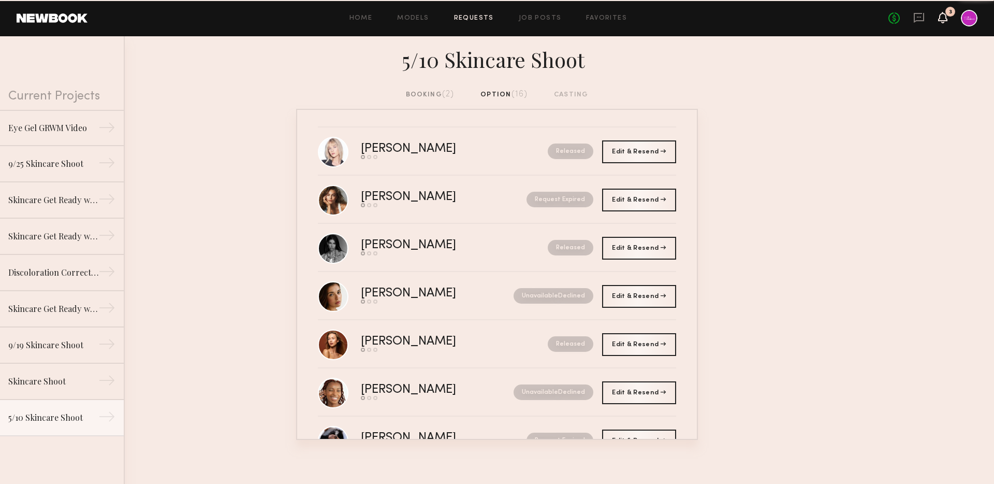
click at [945, 18] on icon at bounding box center [943, 16] width 8 height 7
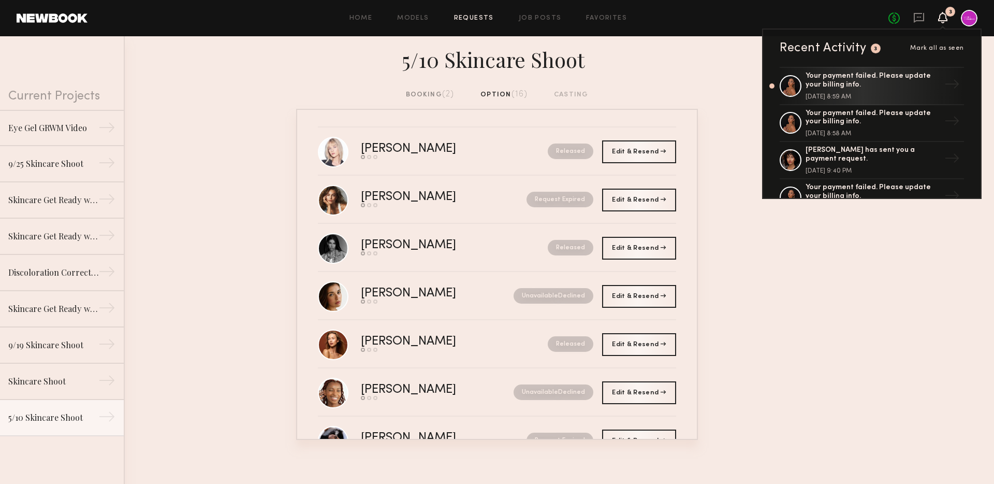
click at [618, 72] on div "5/10 Skincare Shoot" at bounding box center [497, 59] width 402 height 28
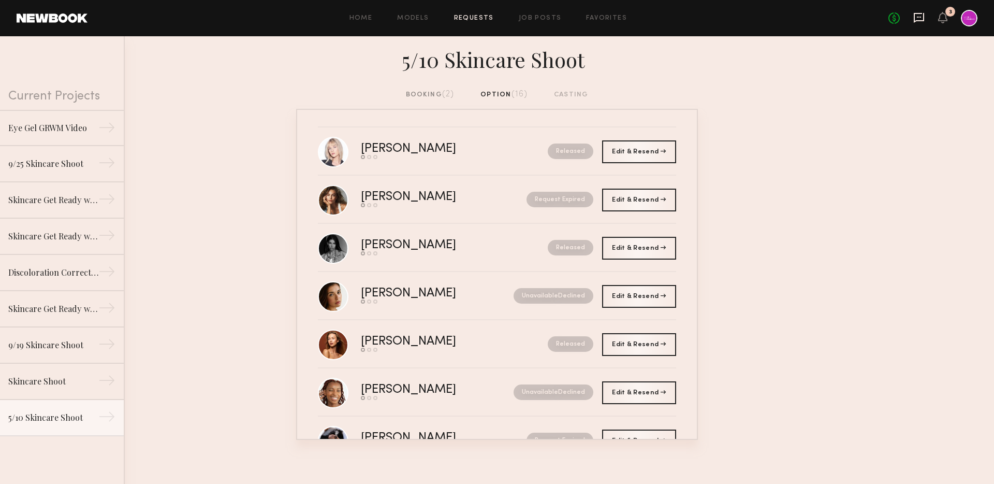
click at [914, 18] on icon at bounding box center [919, 18] width 10 height 10
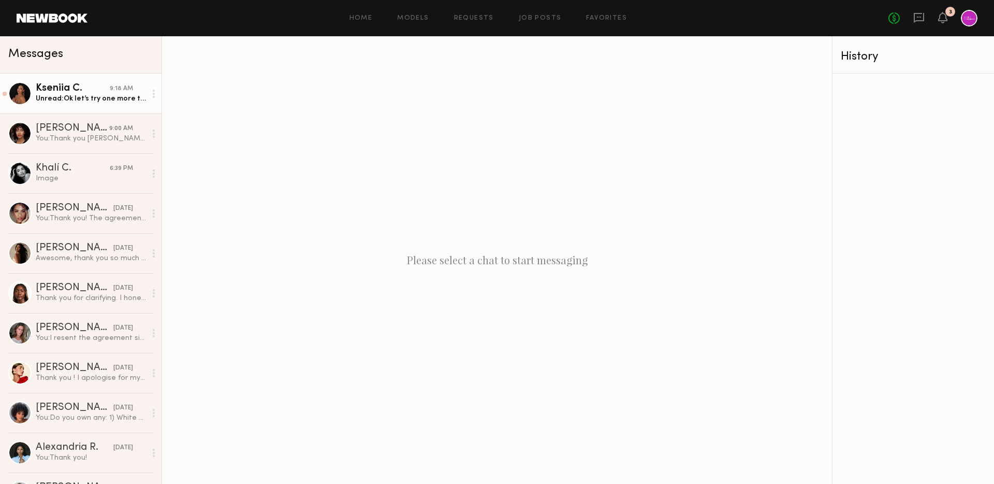
click at [92, 94] on div "Unread: Ok let’s try one more time, I think I fixed it" at bounding box center [91, 99] width 110 height 10
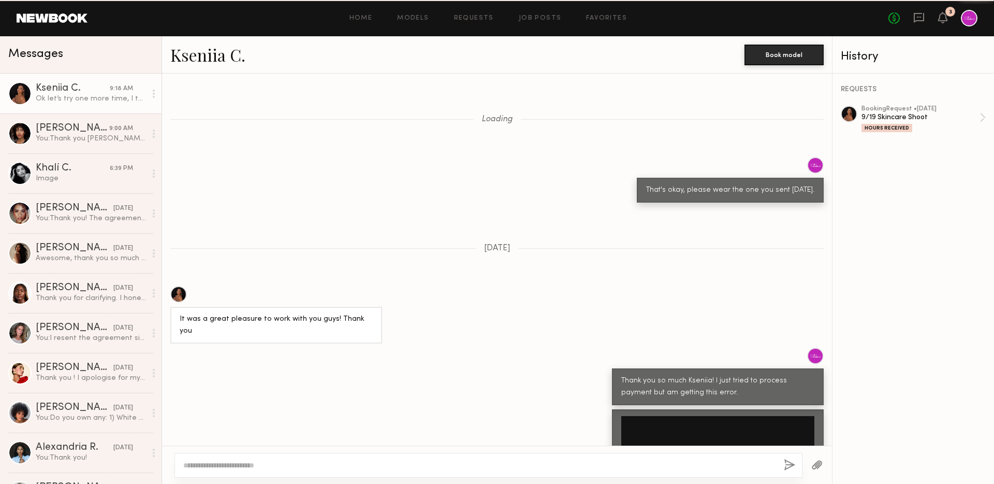
scroll to position [516, 0]
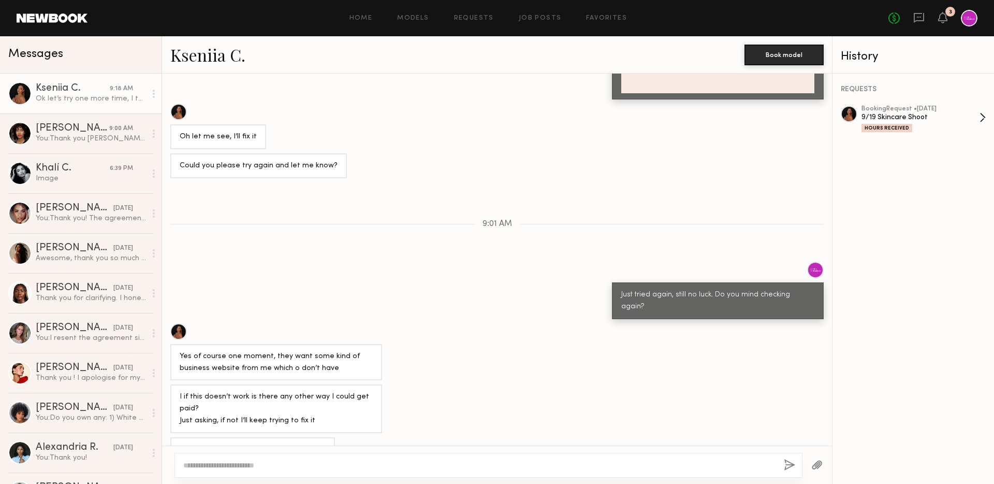
click at [898, 113] on div "9/19 Skincare Shoot" at bounding box center [921, 117] width 118 height 10
click at [339, 470] on textarea at bounding box center [479, 465] width 592 height 10
type textarea "**********"
click at [791, 457] on div "**********" at bounding box center [489, 465] width 628 height 25
click at [790, 461] on button "button" at bounding box center [789, 465] width 11 height 13
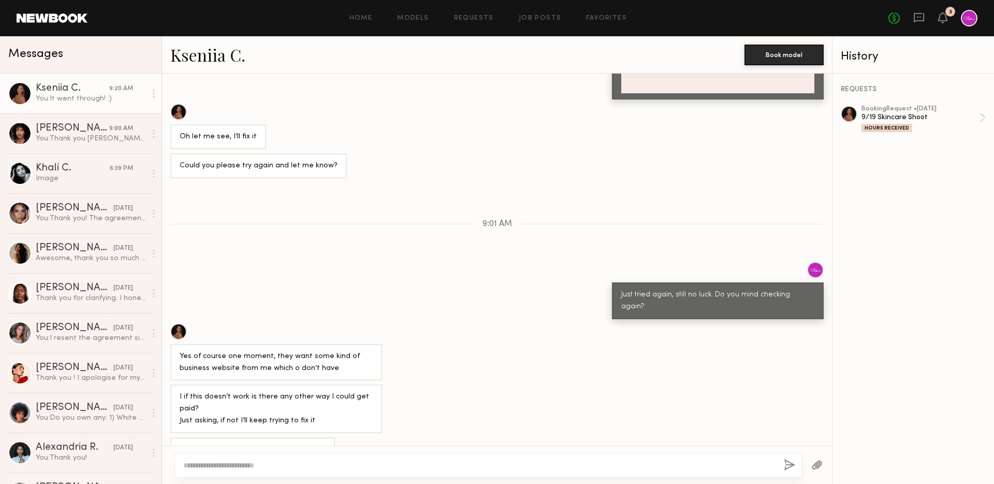
scroll to position [623, 0]
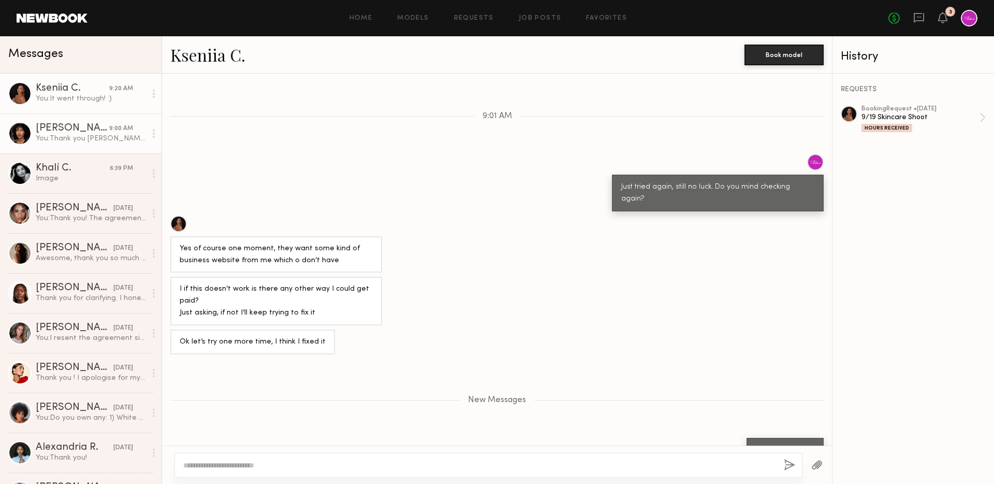
click at [87, 138] on div "You: Thank you Elise! You were a natural :) If you'd love to receive some Good …" at bounding box center [91, 139] width 110 height 10
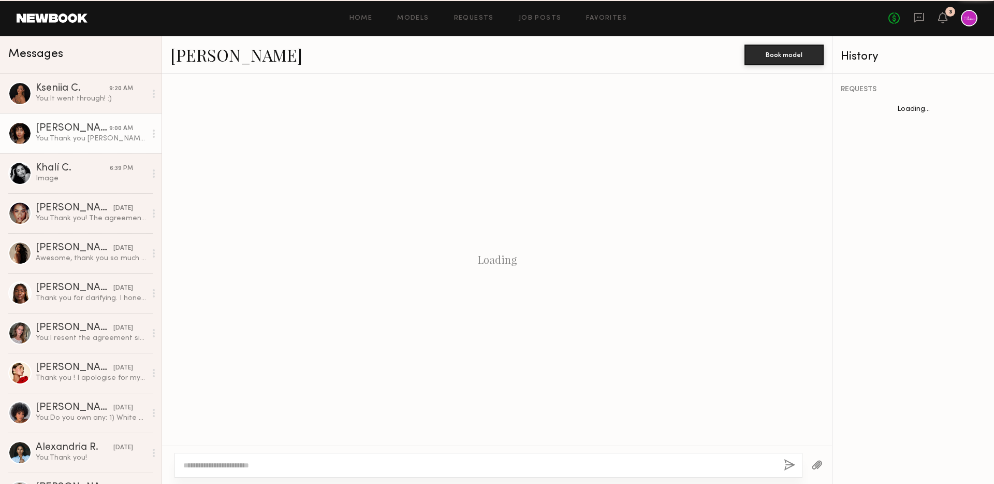
scroll to position [753, 0]
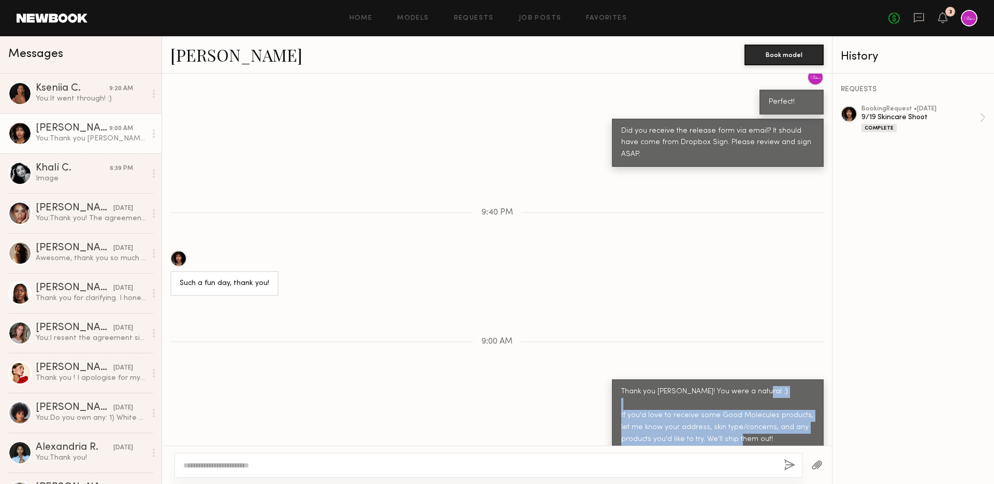
drag, startPoint x: 620, startPoint y: 400, endPoint x: 792, endPoint y: 428, distance: 174.7
click at [792, 428] on div "Thank you [PERSON_NAME]! You were a natural :) If you'd love to receive some Go…" at bounding box center [718, 415] width 212 height 72
copy div "If you'd love to receive some Good Molecules products, let me know your address…"
click at [89, 97] on div "You: It went through! :)" at bounding box center [91, 99] width 110 height 10
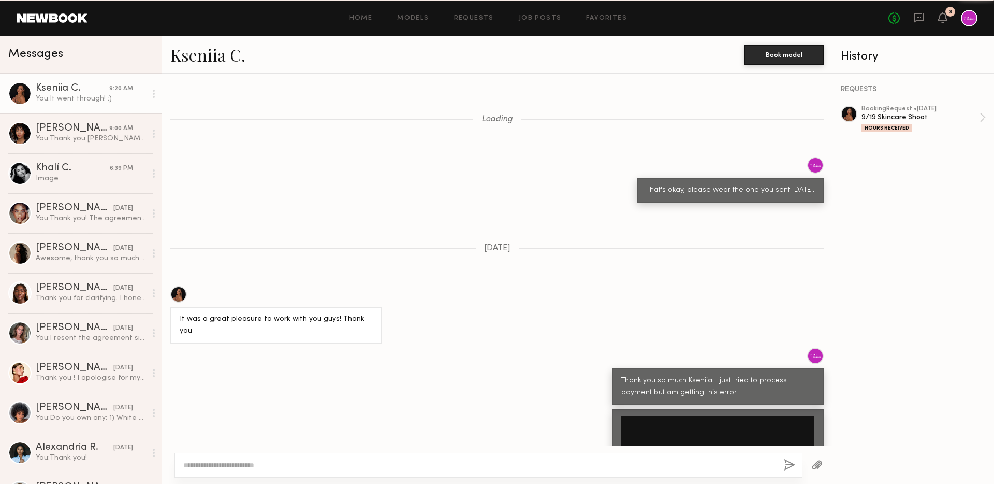
scroll to position [545, 0]
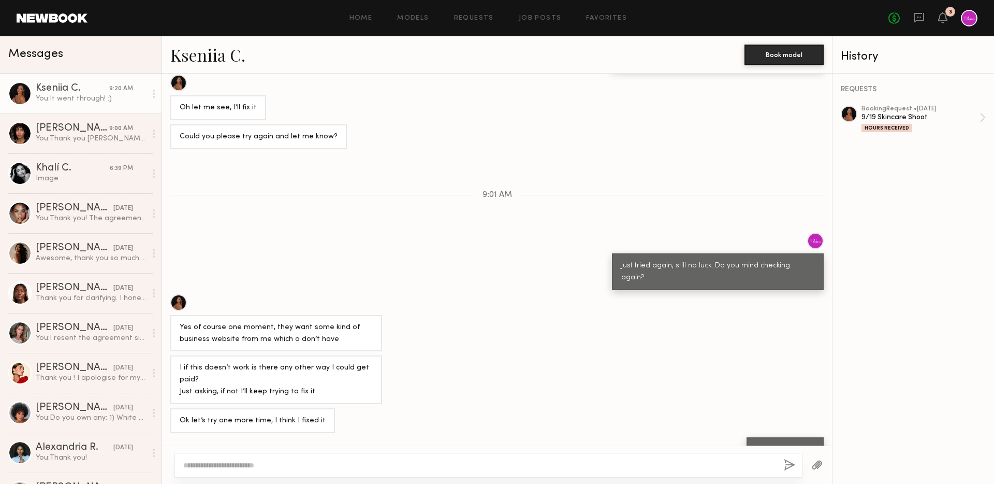
click at [327, 471] on div at bounding box center [489, 465] width 628 height 25
click at [305, 462] on textarea at bounding box center [479, 465] width 592 height 10
paste textarea "**********"
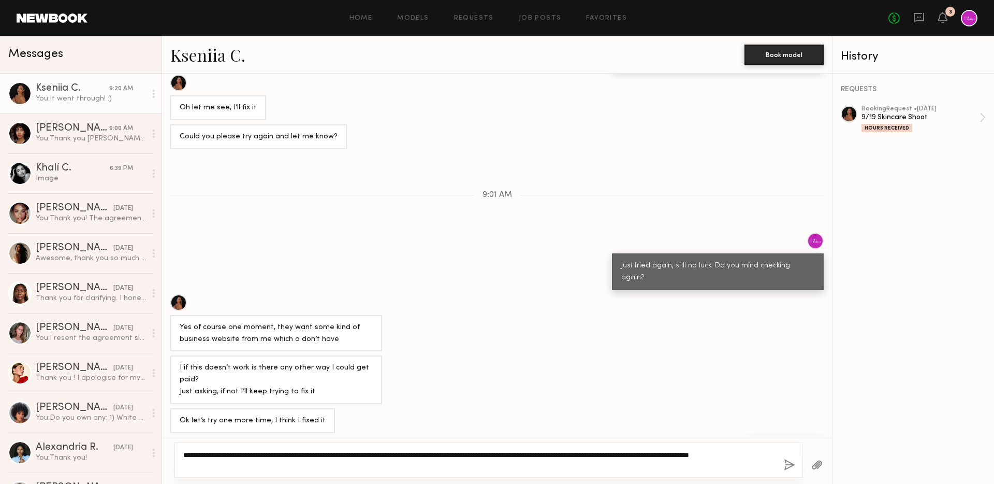
click at [299, 466] on textarea "**********" at bounding box center [479, 459] width 592 height 21
type textarea "**********"
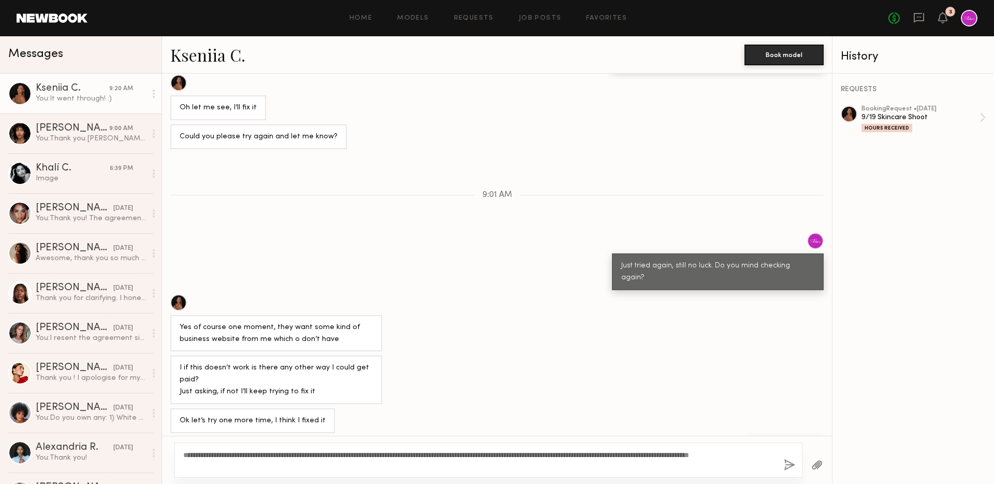
click at [792, 466] on button "button" at bounding box center [789, 465] width 11 height 13
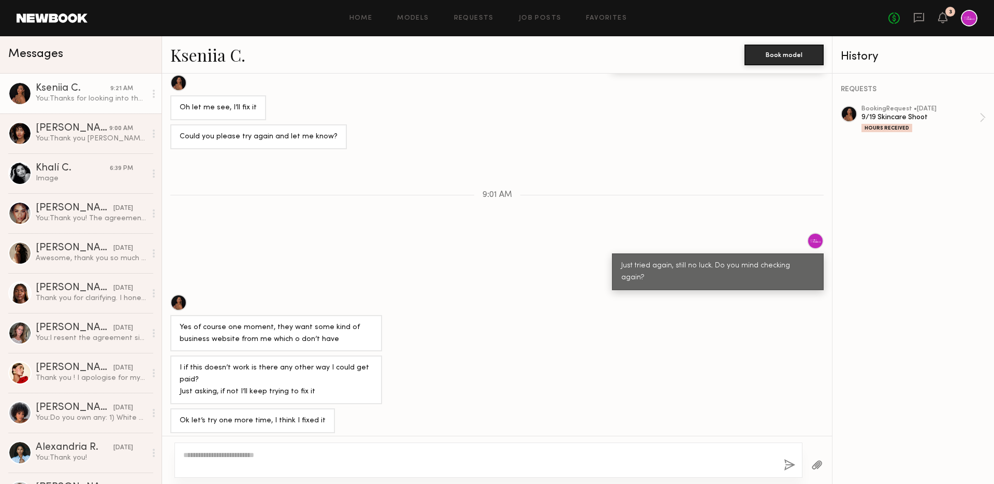
scroll to position [630, 0]
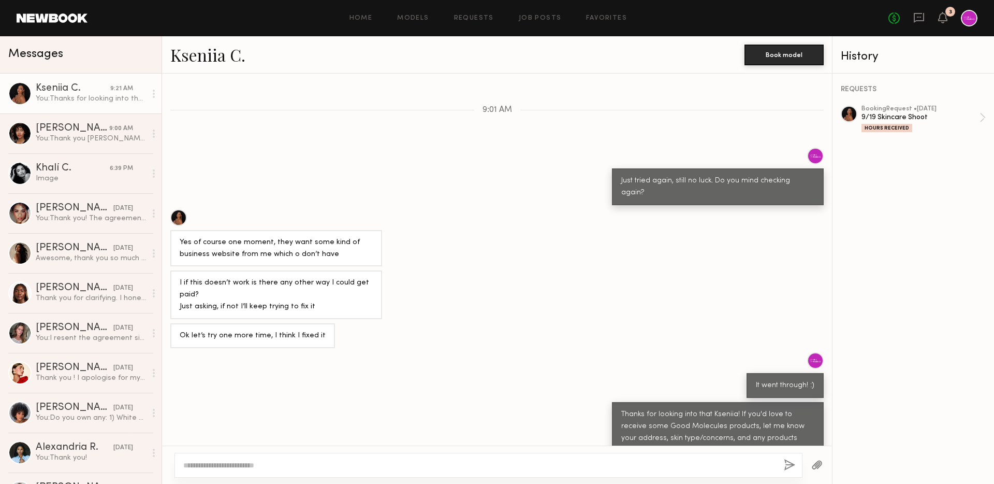
click at [949, 16] on div "3" at bounding box center [951, 12] width 10 height 10
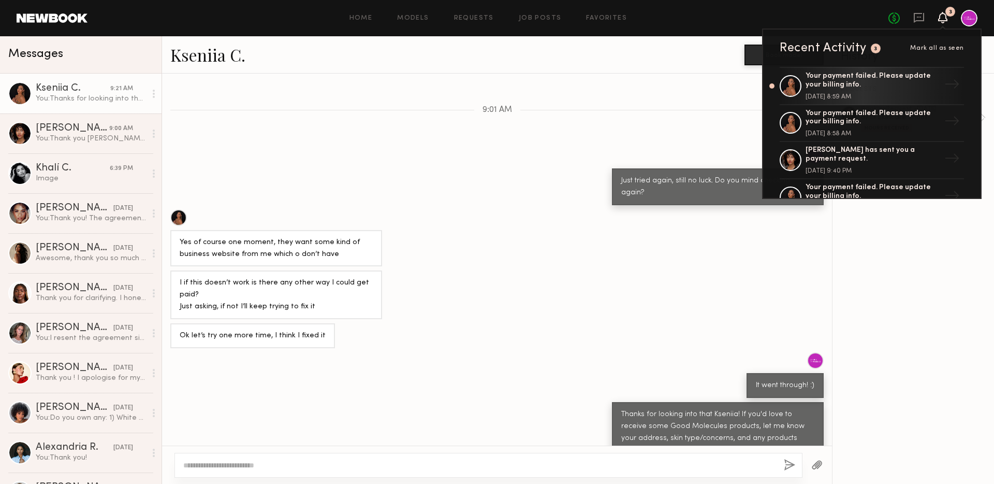
click at [942, 15] on icon at bounding box center [943, 16] width 8 height 7
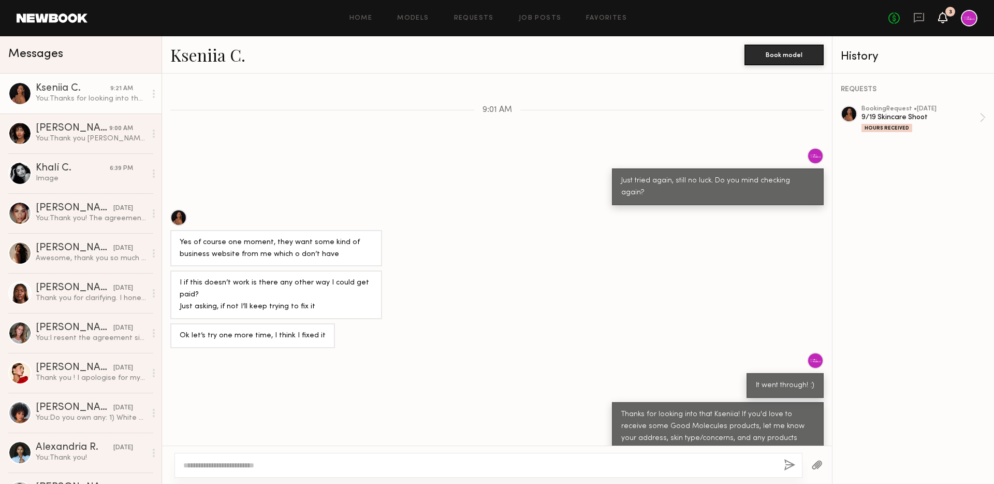
click at [942, 15] on icon at bounding box center [943, 16] width 8 height 7
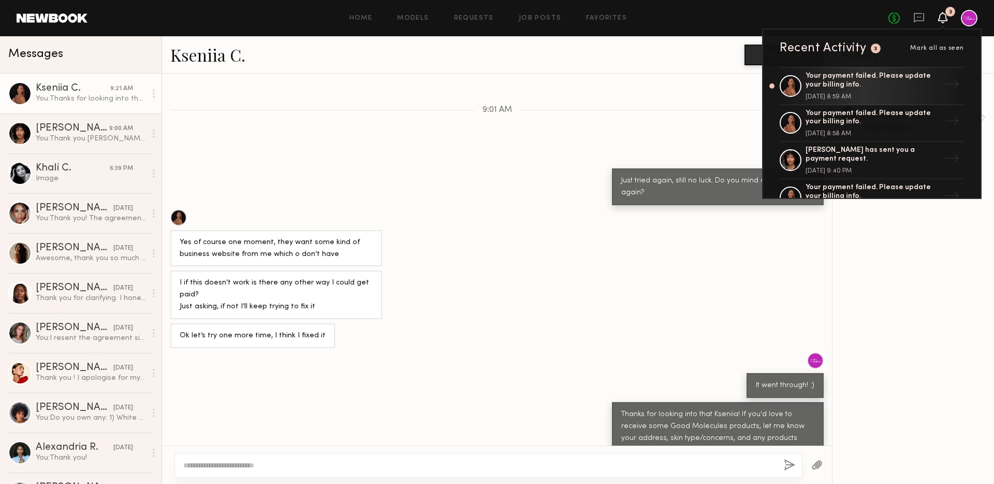
click at [942, 15] on icon at bounding box center [943, 16] width 8 height 7
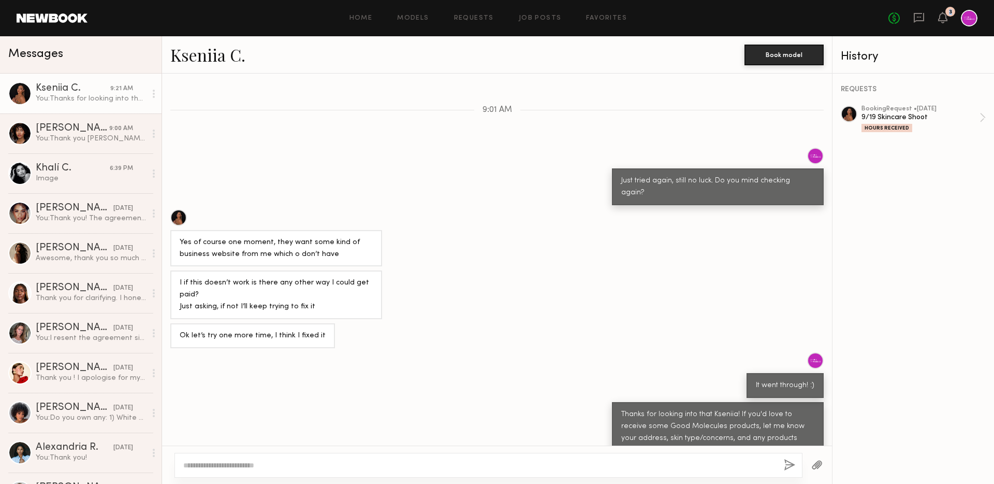
scroll to position [640, 0]
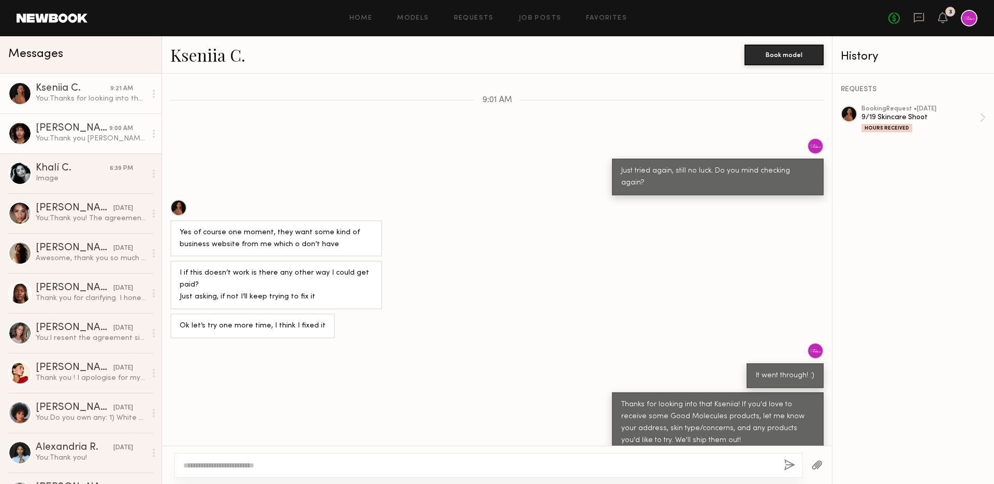
click at [77, 137] on div "You: Thank you Elise! You were a natural :) If you'd love to receive some Good …" at bounding box center [91, 139] width 110 height 10
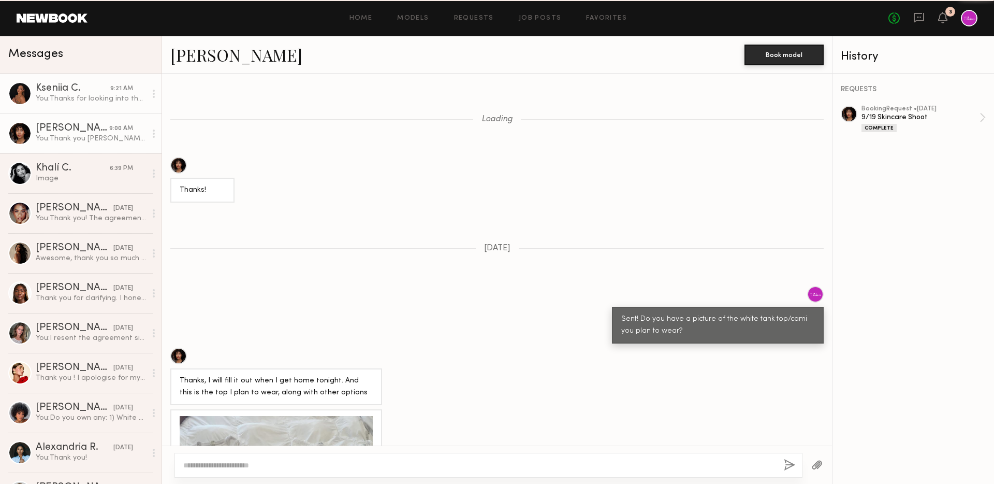
scroll to position [753, 0]
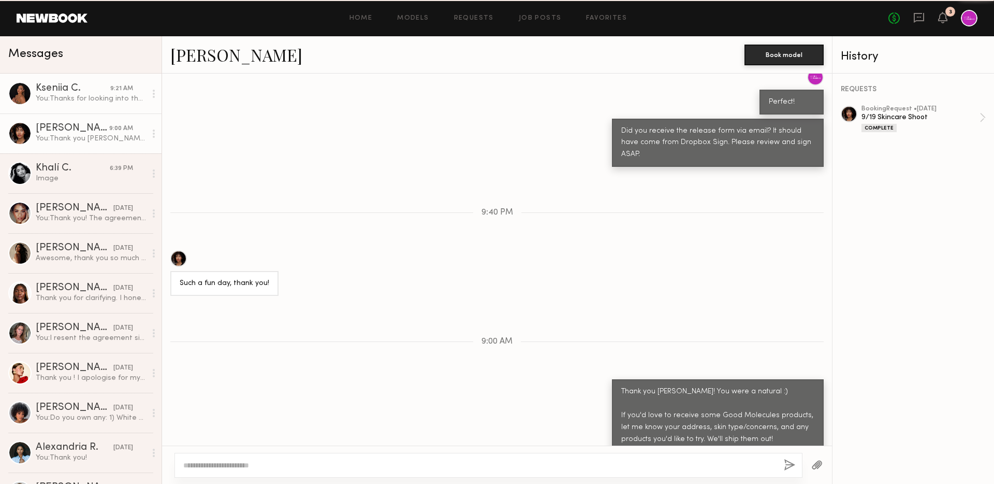
click at [78, 96] on div "You: Thanks for looking into that Kseniia! If you'd love to receive some Good M…" at bounding box center [91, 99] width 110 height 10
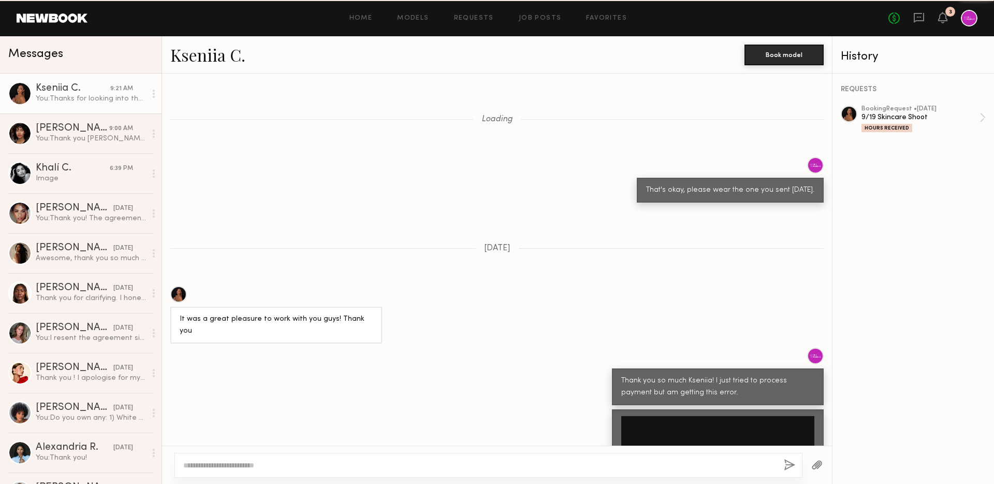
scroll to position [816, 0]
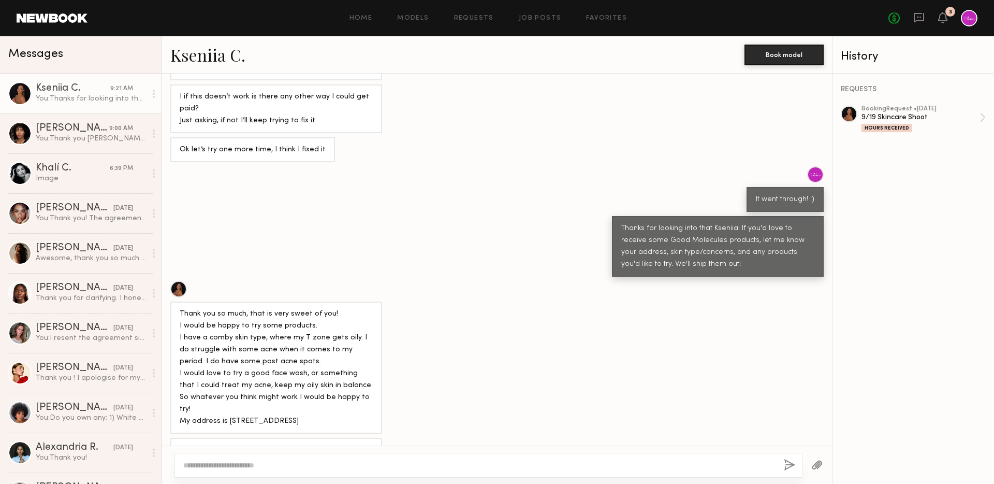
click at [337, 464] on textarea at bounding box center [479, 465] width 592 height 10
click at [343, 463] on textarea at bounding box center [479, 465] width 592 height 10
type textarea "**********"
type textarea "******"
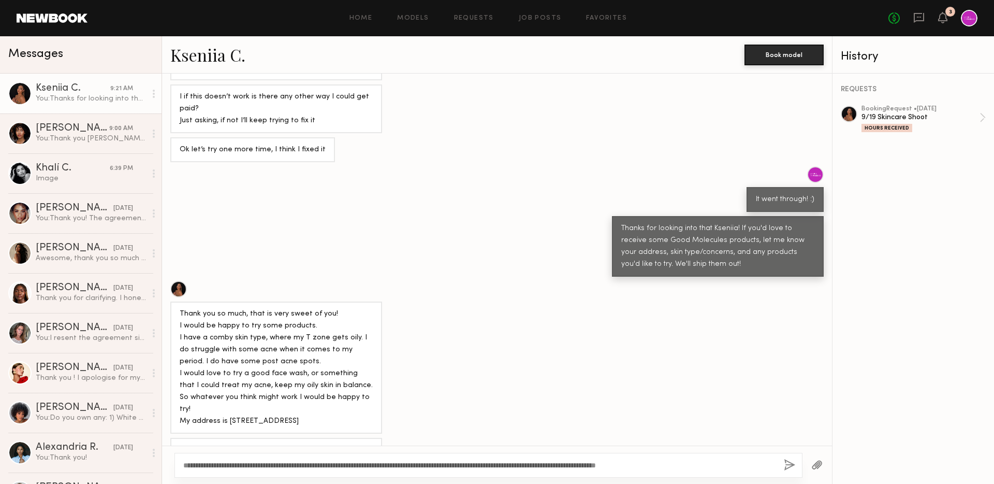
type textarea "**********"
click at [789, 463] on button "button" at bounding box center [789, 465] width 11 height 13
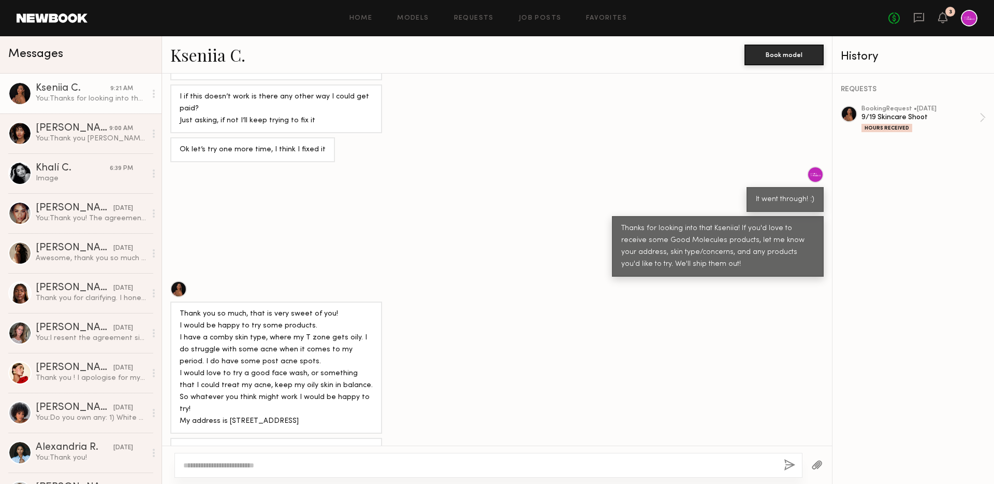
scroll to position [868, 0]
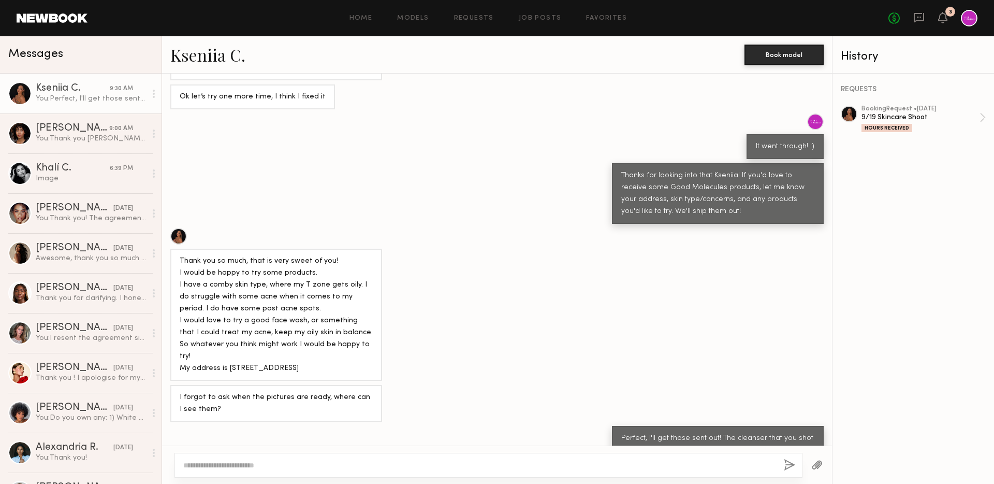
click at [714, 464] on textarea at bounding box center [479, 465] width 592 height 10
type textarea "*"
type textarea "**********"
click at [791, 460] on button "button" at bounding box center [789, 465] width 11 height 13
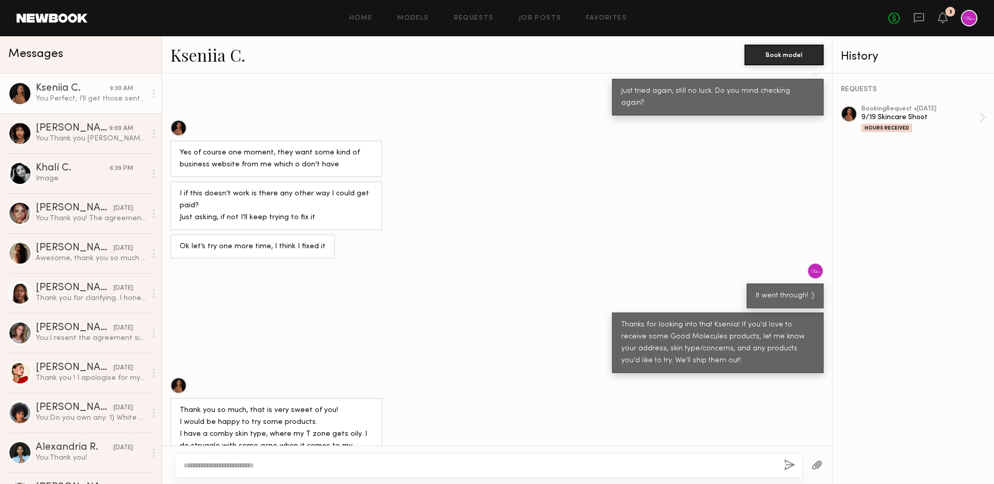
scroll to position [3235, 0]
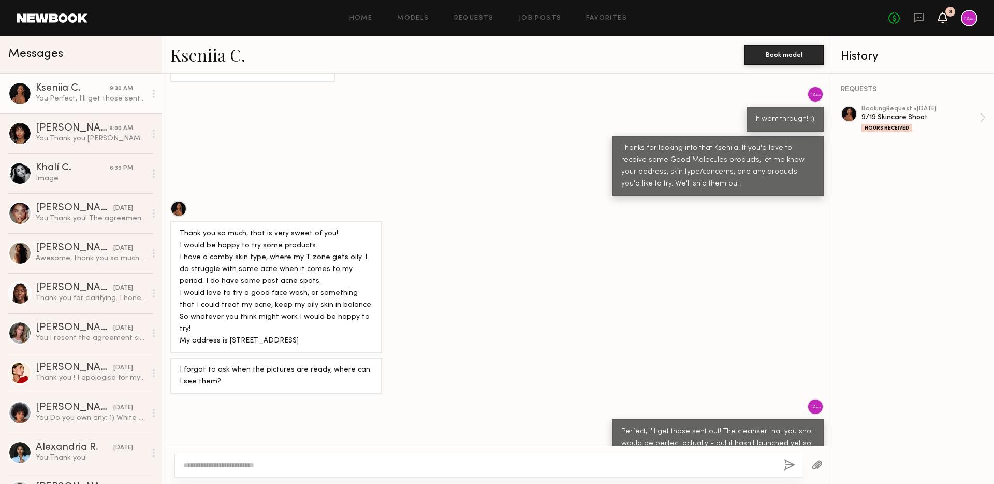
click at [946, 22] on icon at bounding box center [942, 17] width 9 height 11
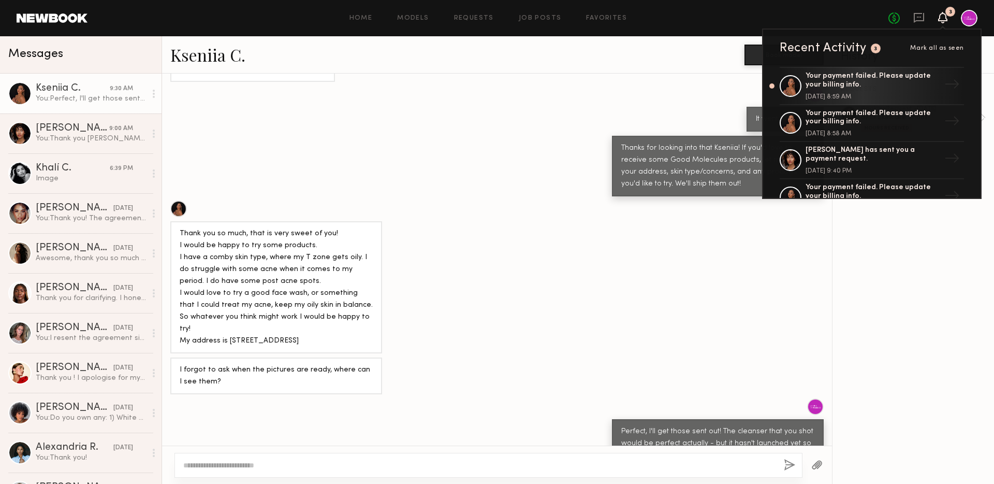
click at [563, 242] on div "Thank you so much, that is very sweet of you! I would be happy to try some prod…" at bounding box center [497, 276] width 670 height 153
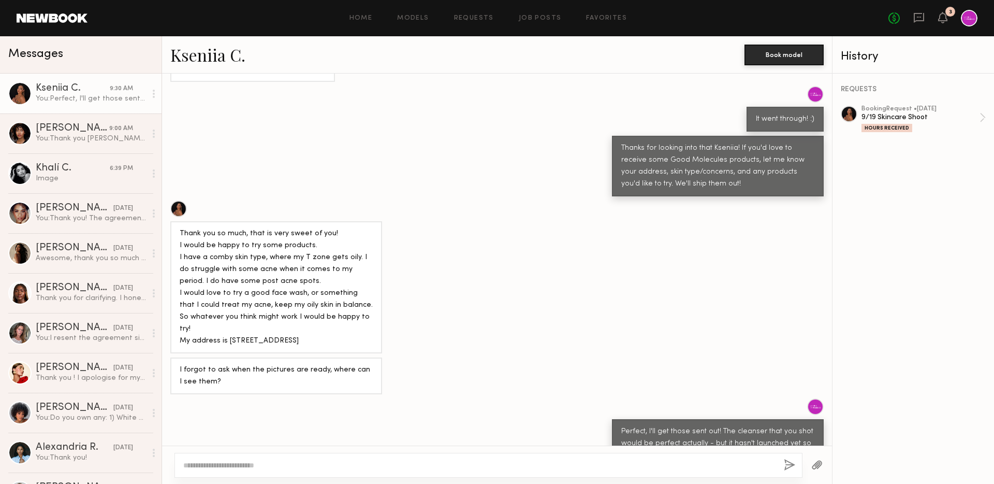
click at [410, 22] on div "Home Models Requests Job Posts Favorites Sign Out No fees up to $5,000 3" at bounding box center [533, 18] width 890 height 17
click at [410, 20] on link "Models" at bounding box center [413, 18] width 32 height 7
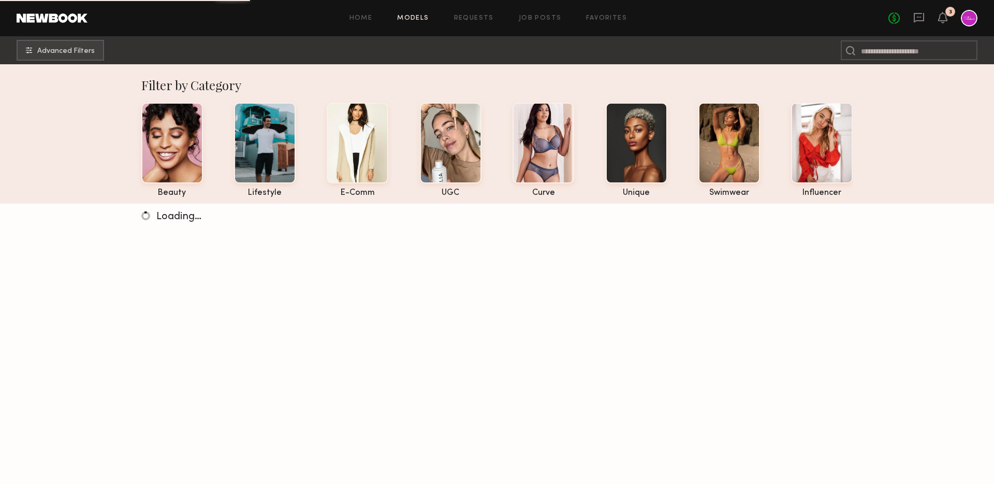
click at [468, 22] on div "Home Models Requests Job Posts Favorites Sign Out No fees up to $5,000 3" at bounding box center [533, 18] width 890 height 17
click at [466, 19] on link "Requests" at bounding box center [474, 18] width 40 height 7
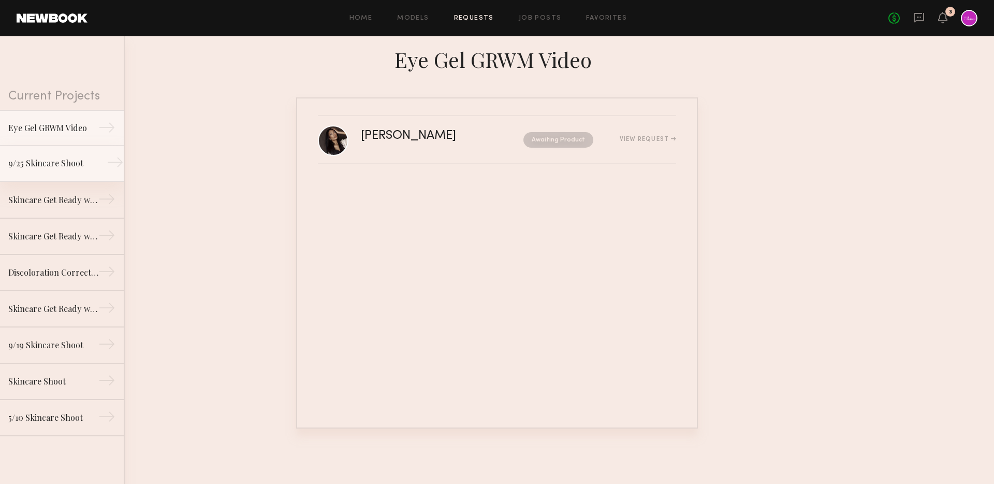
click at [51, 165] on div "9/25 Skincare Shoot" at bounding box center [53, 163] width 90 height 12
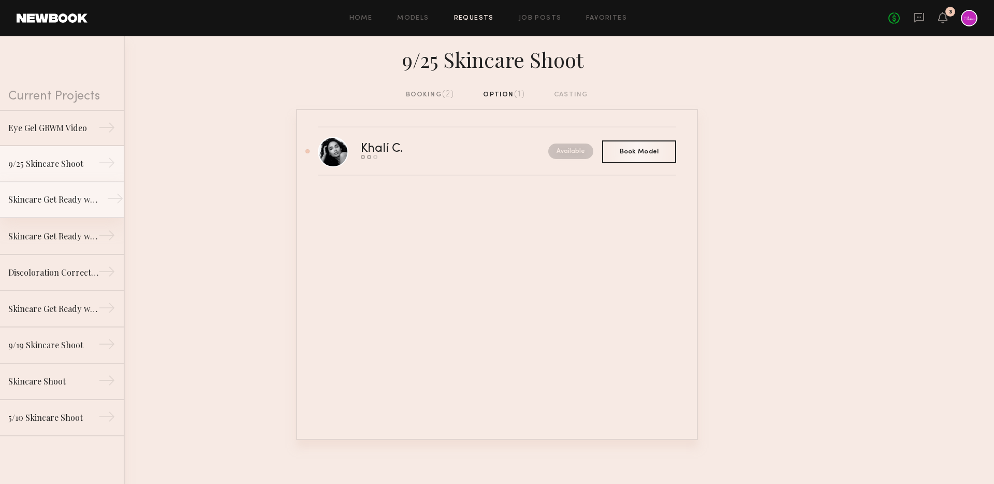
click at [41, 207] on link "Skincare Get Ready with Me Video (Body Treatment) →" at bounding box center [62, 200] width 124 height 36
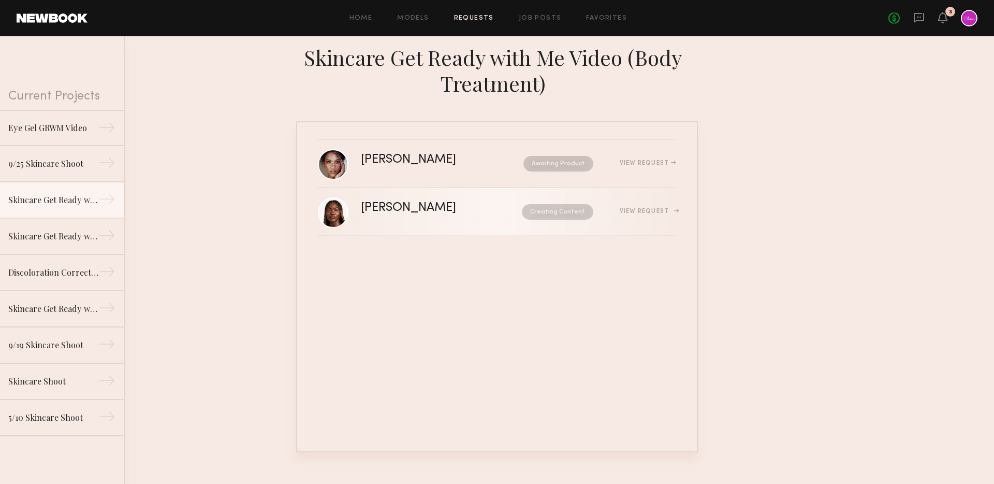
click at [408, 212] on div "Tamie L." at bounding box center [425, 208] width 128 height 12
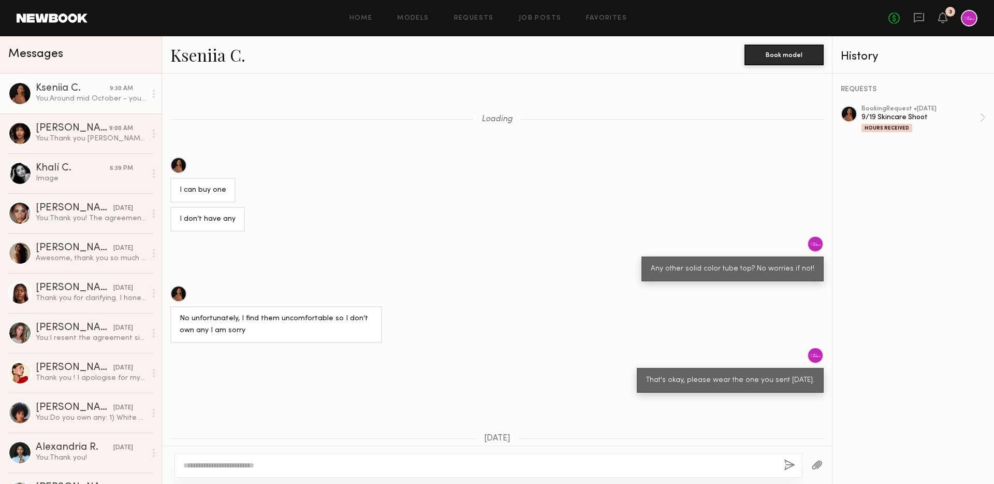
scroll to position [1198, 0]
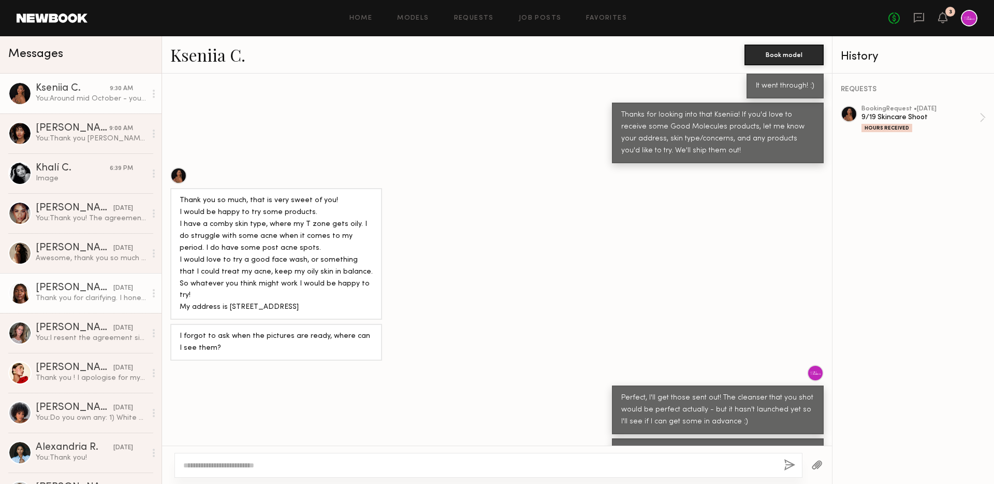
click at [42, 301] on div "Thank you for clarifying. I honestly did not see that part of the posting, and …" at bounding box center [91, 298] width 110 height 10
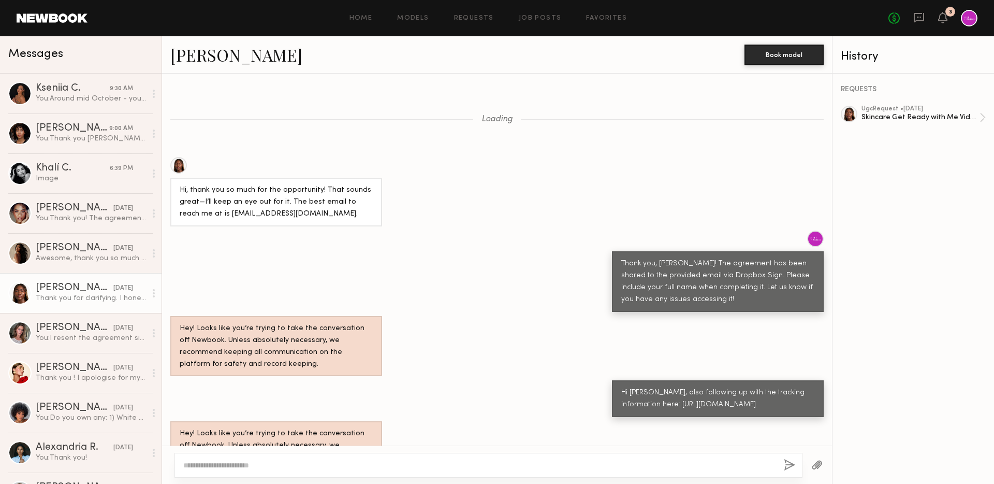
scroll to position [389, 0]
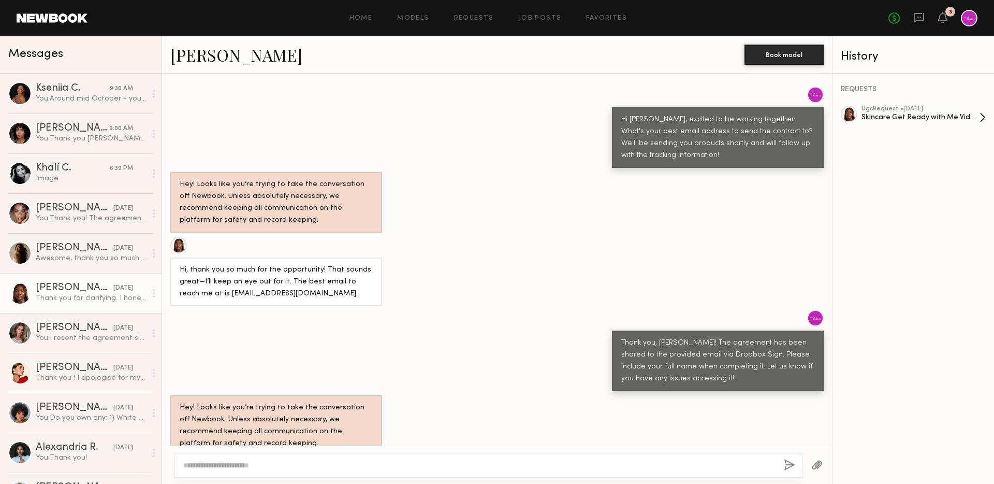
click at [877, 113] on div "Skincare Get Ready with Me Video (Body Treatment)" at bounding box center [921, 117] width 118 height 10
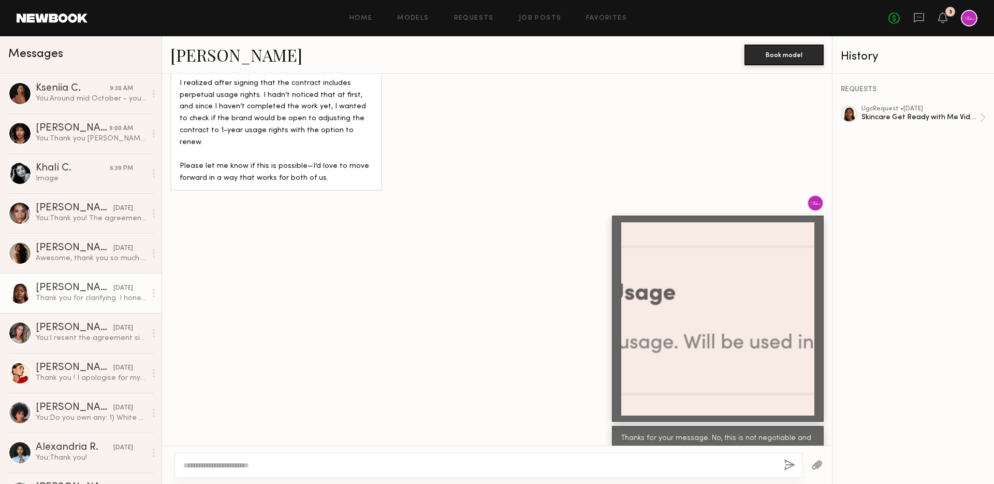
scroll to position [1319, 0]
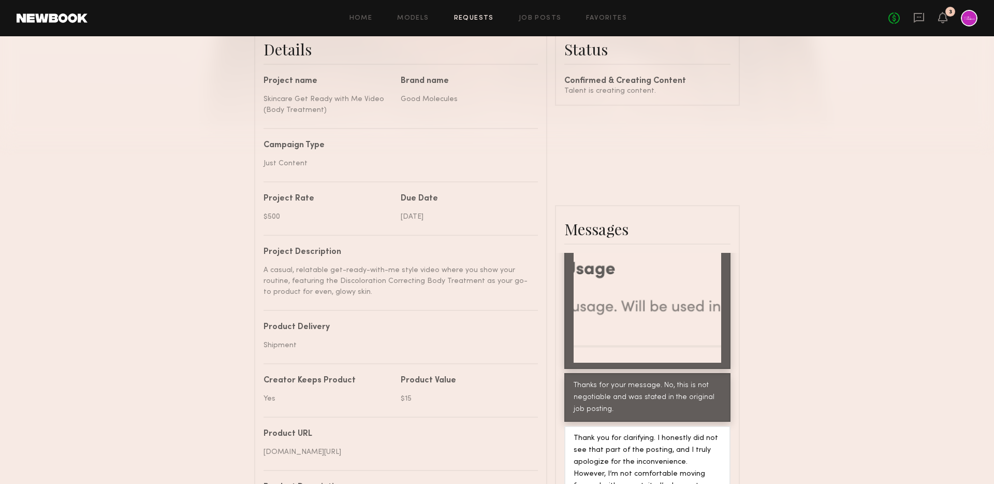
scroll to position [1150, 0]
click at [533, 17] on link "Job Posts" at bounding box center [540, 18] width 43 height 7
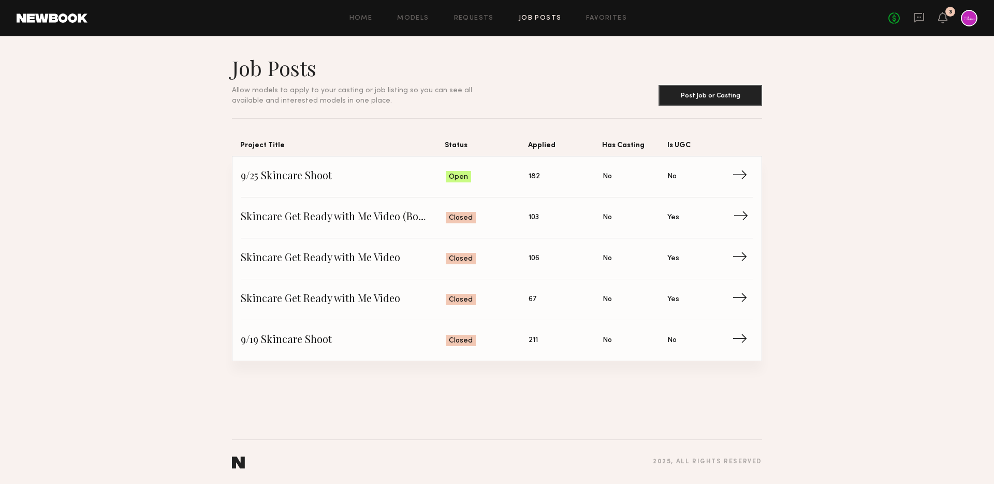
click at [366, 211] on span "Skincare Get Ready with Me Video (Body Treatment)" at bounding box center [343, 218] width 205 height 16
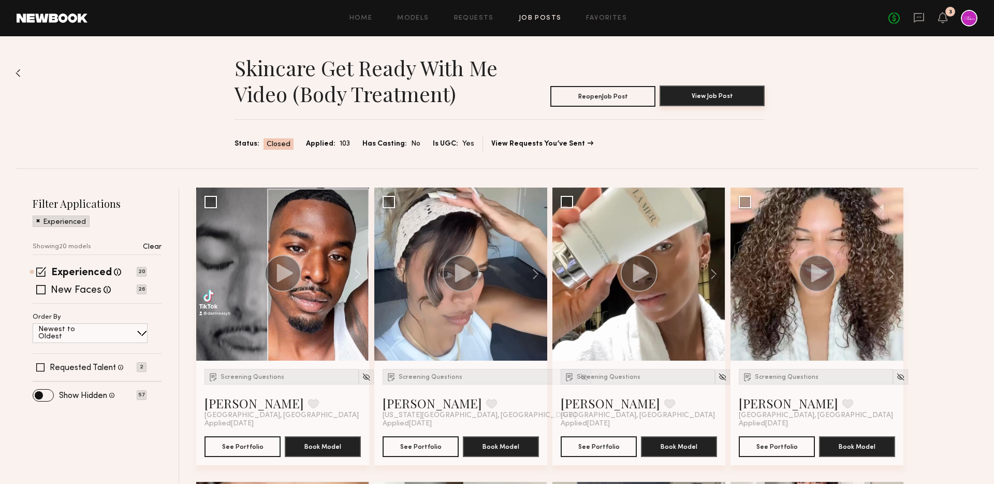
click at [693, 86] on button "View Job Post" at bounding box center [712, 95] width 105 height 21
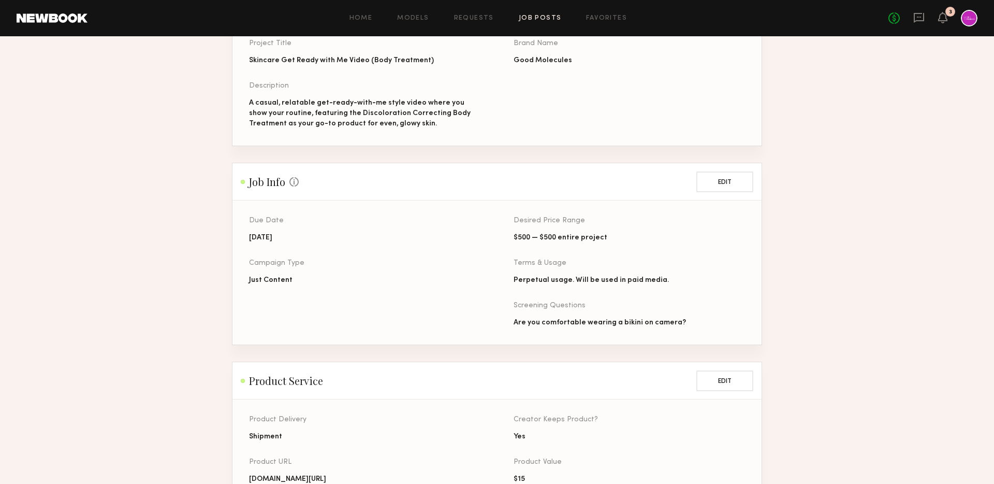
click at [315, 303] on div "Due Date 09/27/2025 Campaign Type Just Content" at bounding box center [364, 280] width 231 height 127
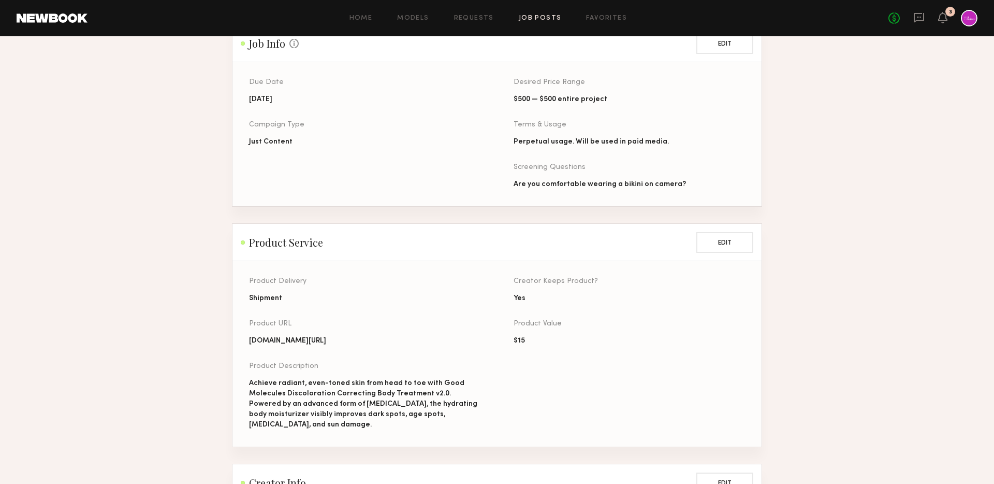
scroll to position [80, 0]
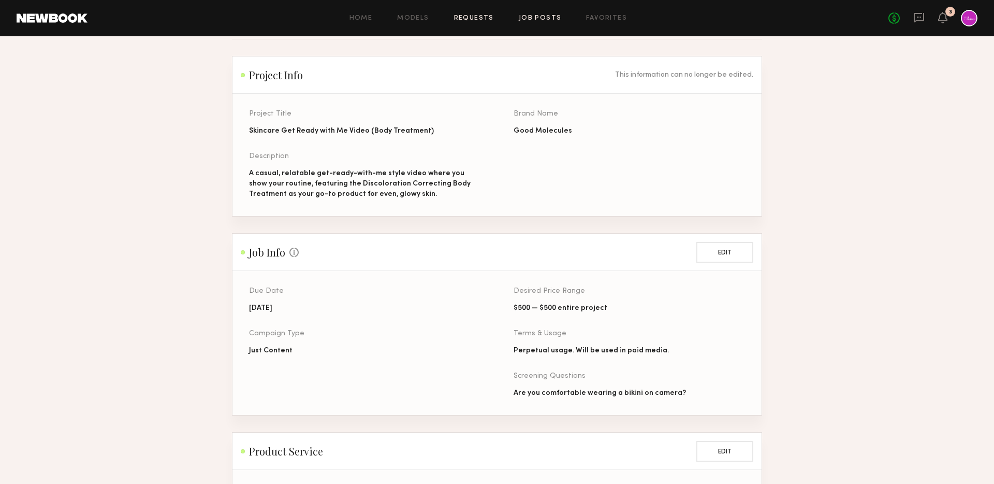
click at [473, 19] on link "Requests" at bounding box center [474, 18] width 40 height 7
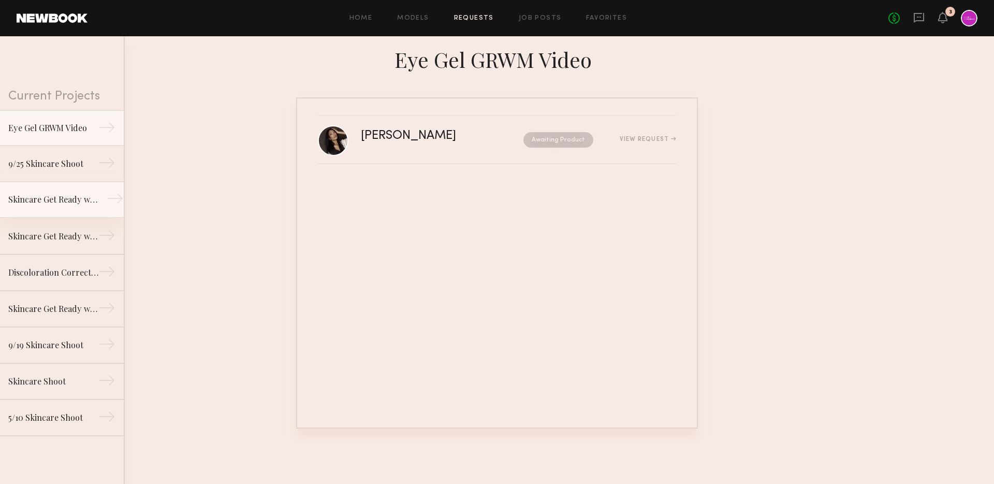
click at [62, 204] on div "Skincare Get Ready with Me Video (Body Treatment)" at bounding box center [53, 199] width 90 height 12
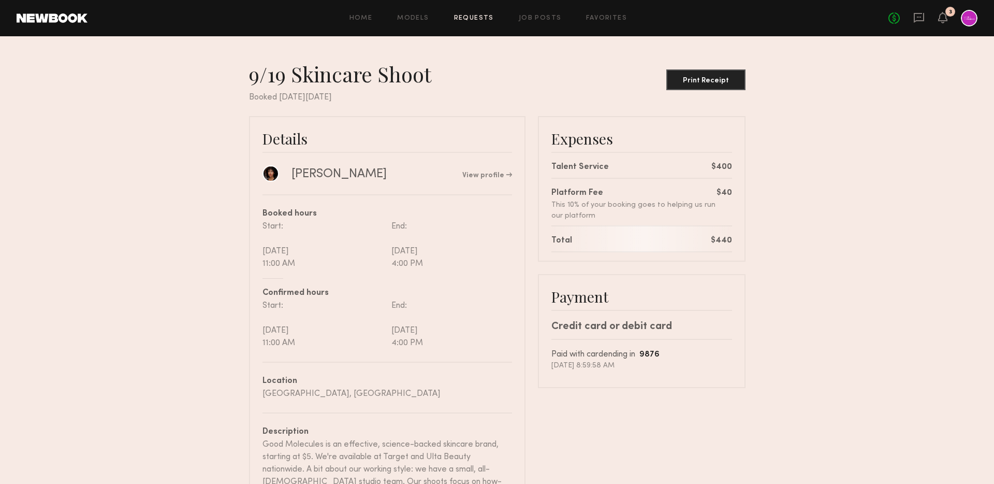
click at [968, 21] on div at bounding box center [969, 18] width 17 height 17
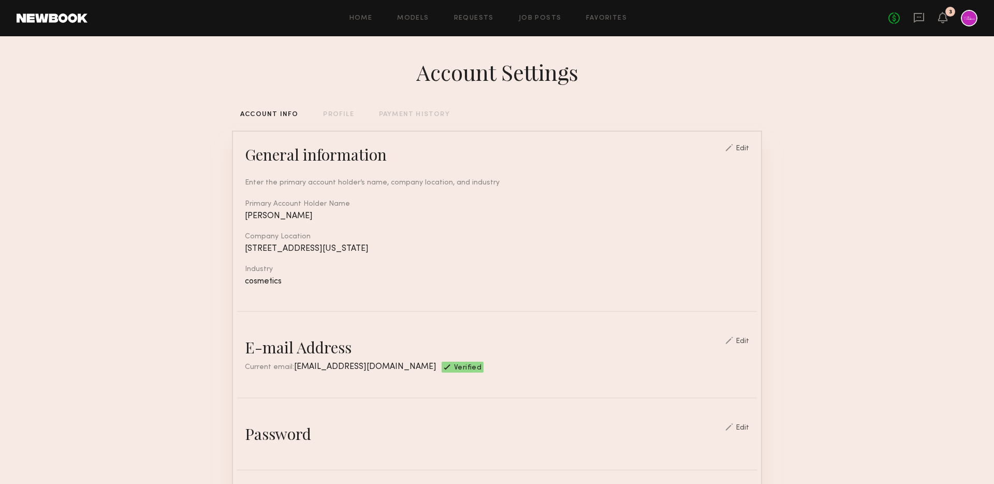
click at [337, 115] on div "PROFILE" at bounding box center [338, 114] width 31 height 7
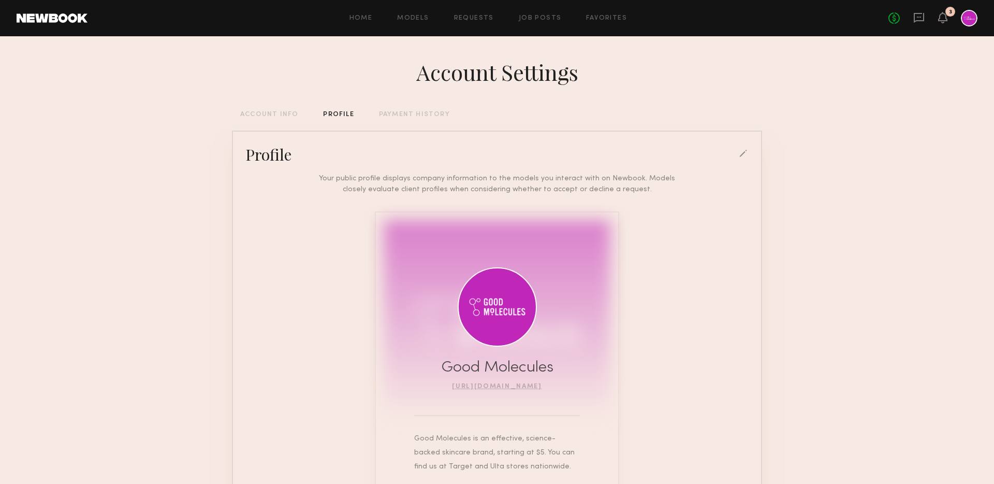
click at [912, 19] on div "No fees up to $5,000 3" at bounding box center [933, 18] width 89 height 17
click at [256, 111] on div "ACCOUNT INFO" at bounding box center [269, 114] width 58 height 7
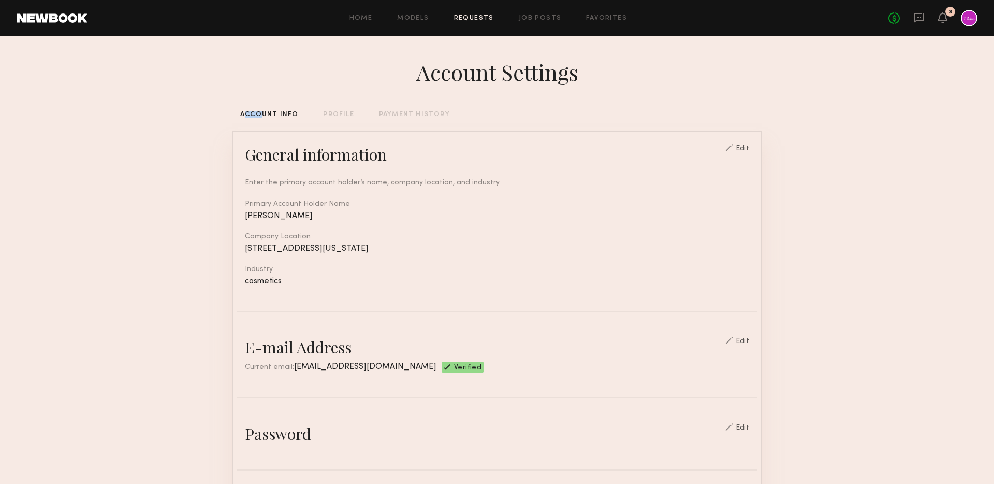
click at [478, 17] on link "Requests" at bounding box center [474, 18] width 40 height 7
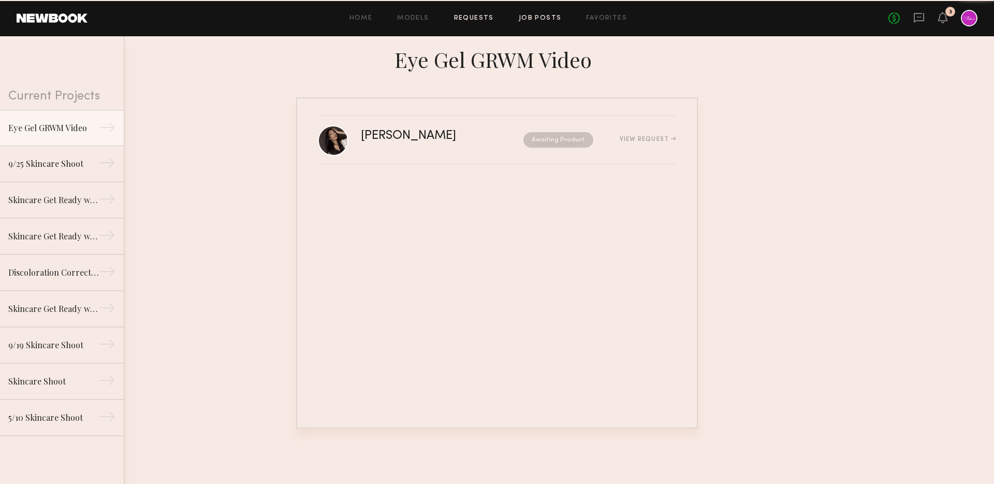
click at [534, 15] on link "Job Posts" at bounding box center [540, 18] width 43 height 7
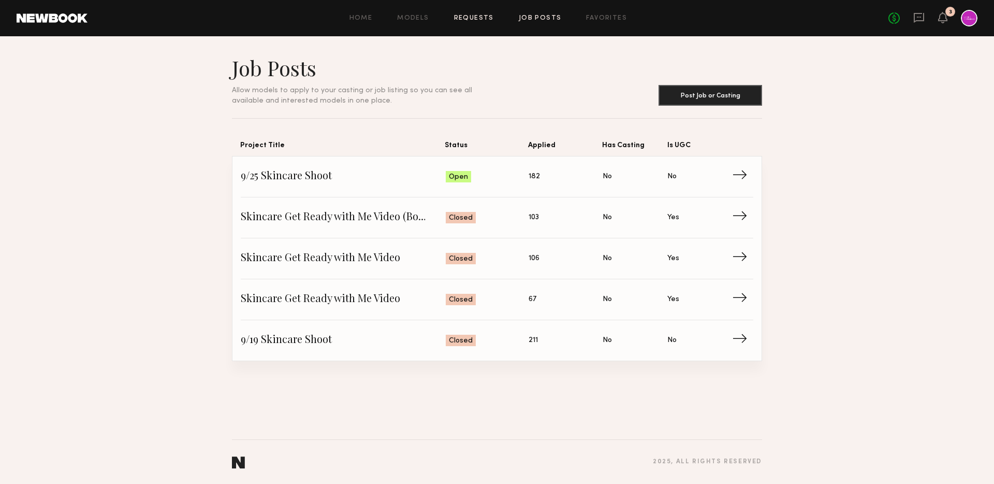
click at [470, 18] on link "Requests" at bounding box center [474, 18] width 40 height 7
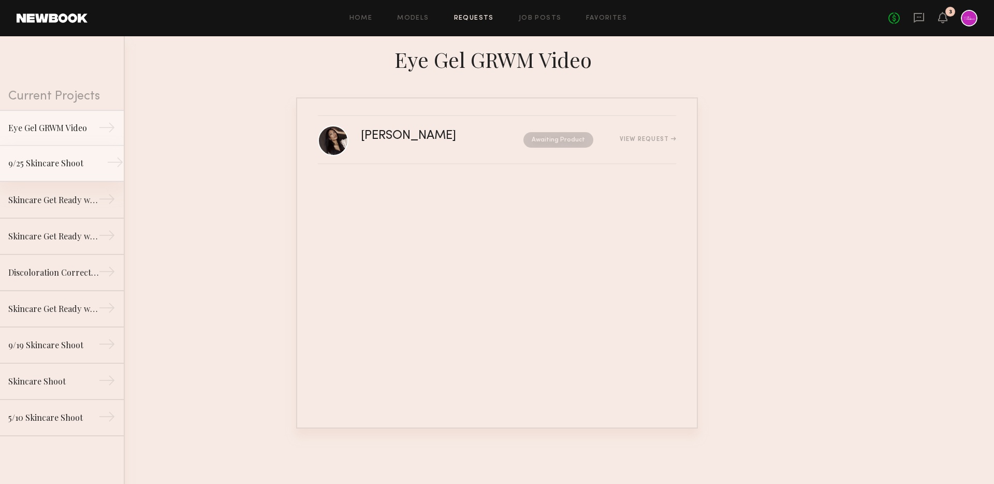
click at [57, 169] on div "9/25 Skincare Shoot" at bounding box center [53, 163] width 90 height 12
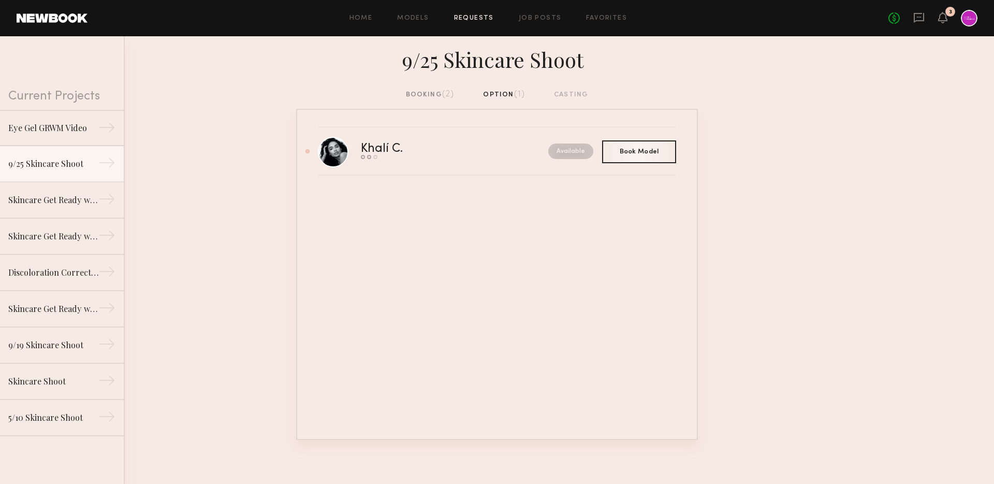
click at [499, 92] on div "booking (2) option (1) casting" at bounding box center [497, 94] width 183 height 11
click at [423, 92] on div "booking (2)" at bounding box center [430, 94] width 49 height 11
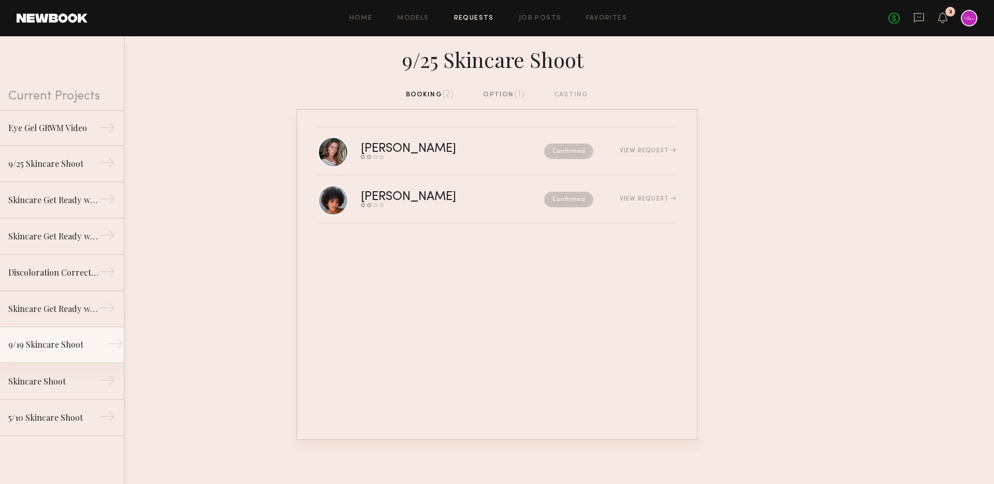
click at [64, 348] on div "9/19 Skincare Shoot" at bounding box center [53, 344] width 90 height 12
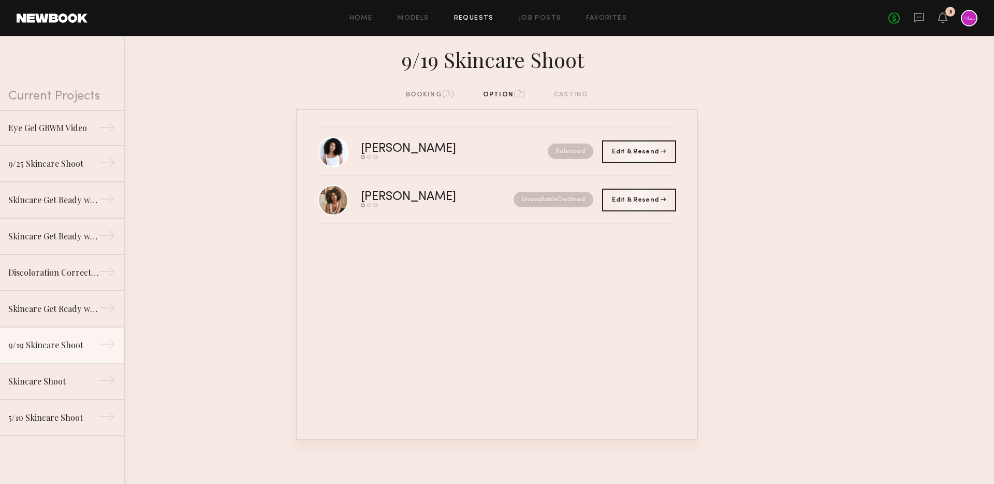
click at [435, 93] on div "booking (3)" at bounding box center [430, 94] width 49 height 11
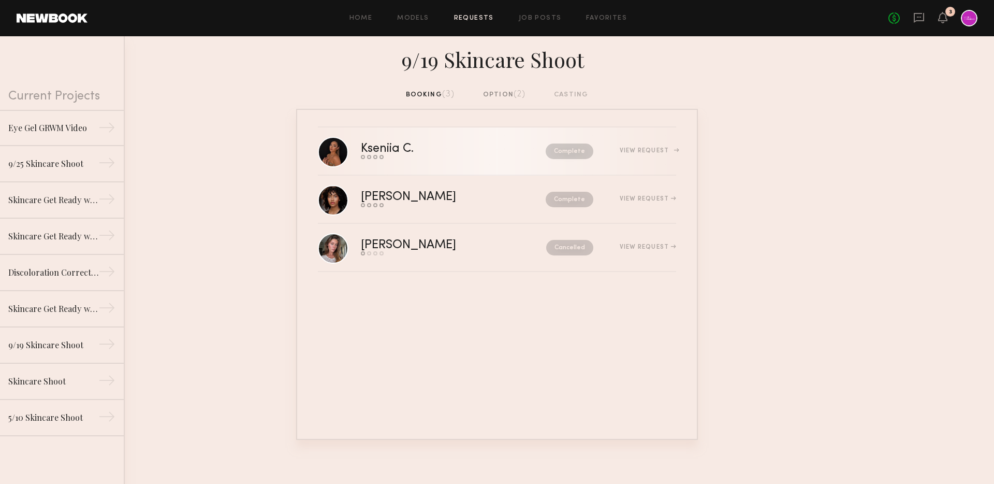
click at [439, 153] on div "Kseniia C." at bounding box center [420, 149] width 119 height 12
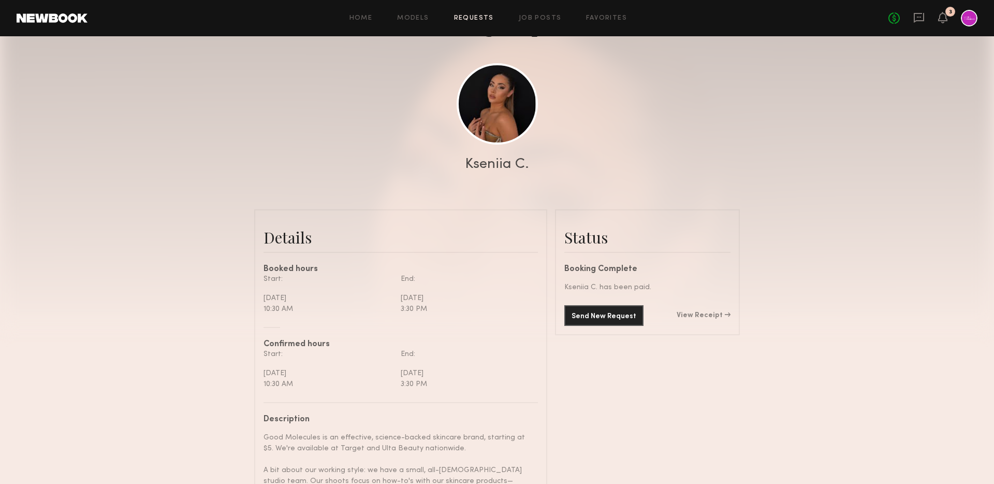
scroll to position [191, 0]
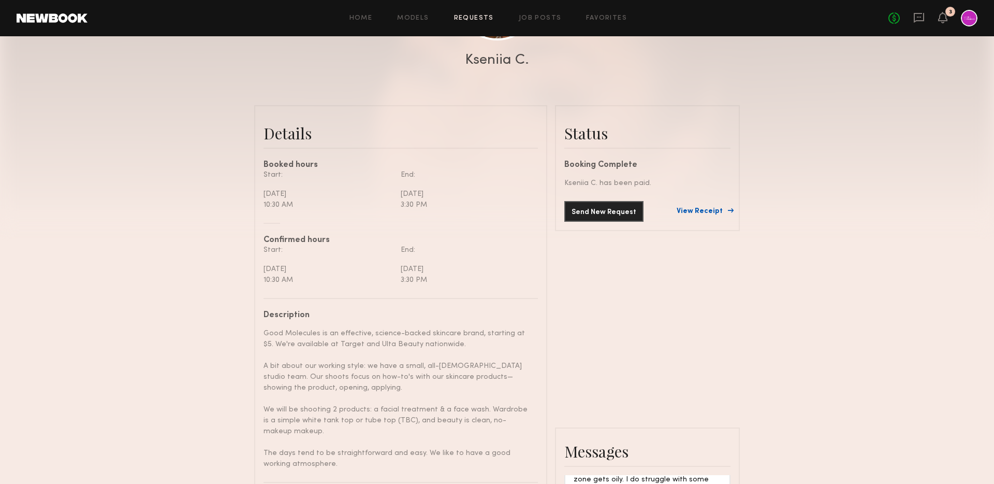
click at [708, 213] on link "View Receipt" at bounding box center [704, 211] width 54 height 7
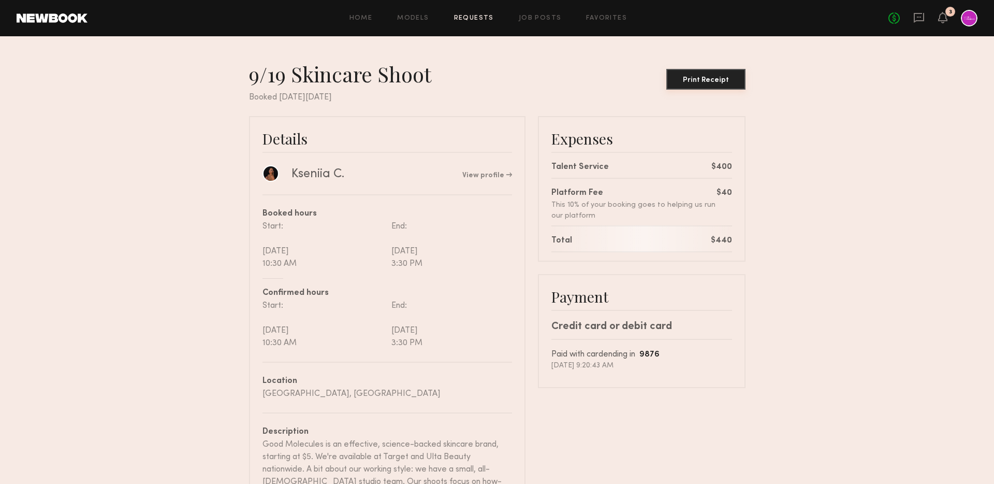
click at [689, 79] on div "Print Receipt" at bounding box center [706, 80] width 71 height 7
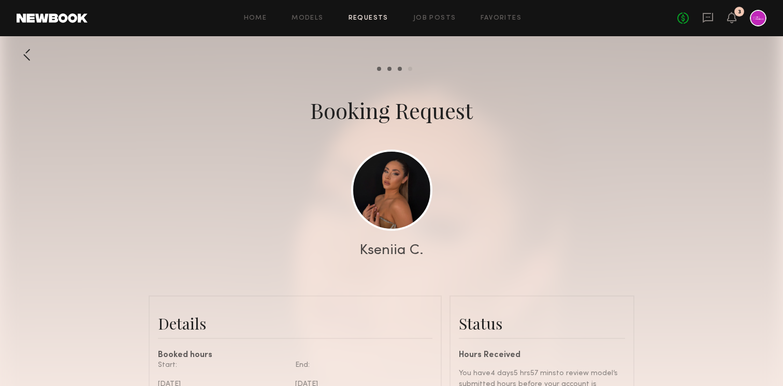
scroll to position [3112, 0]
